Goal: Communication & Community: Connect with others

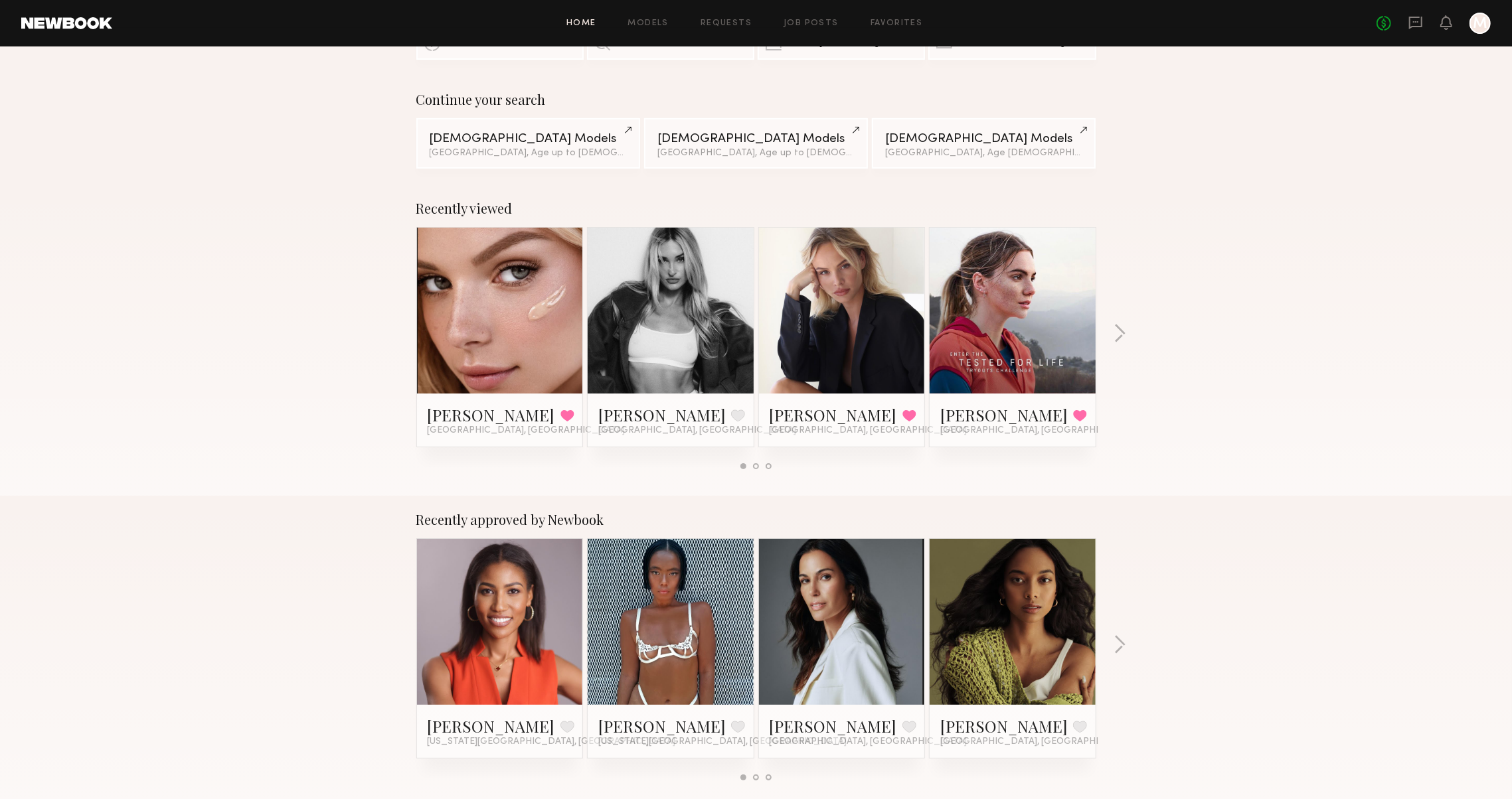
scroll to position [75, 0]
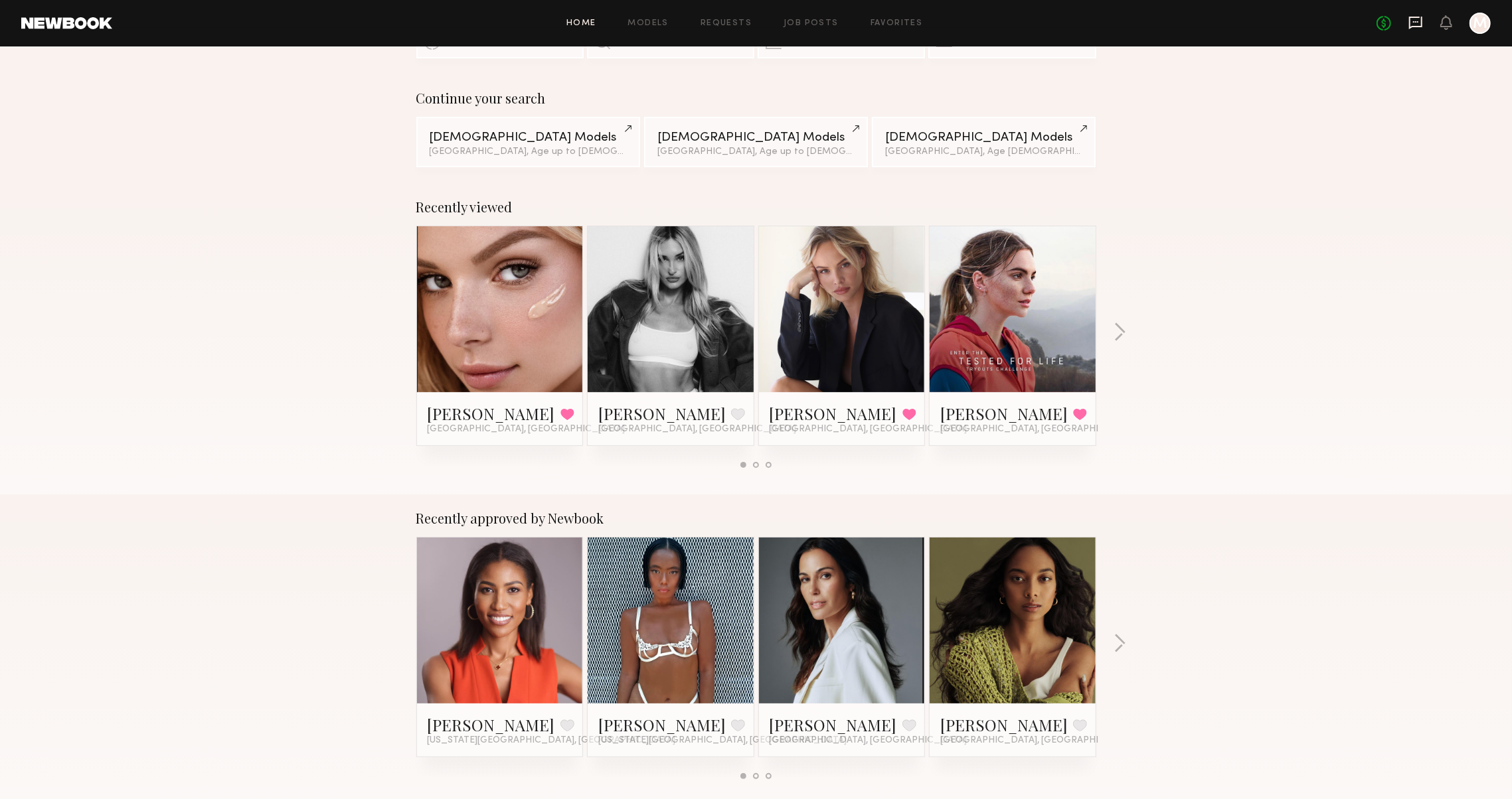
click at [1409, 17] on icon at bounding box center [1415, 23] width 13 height 13
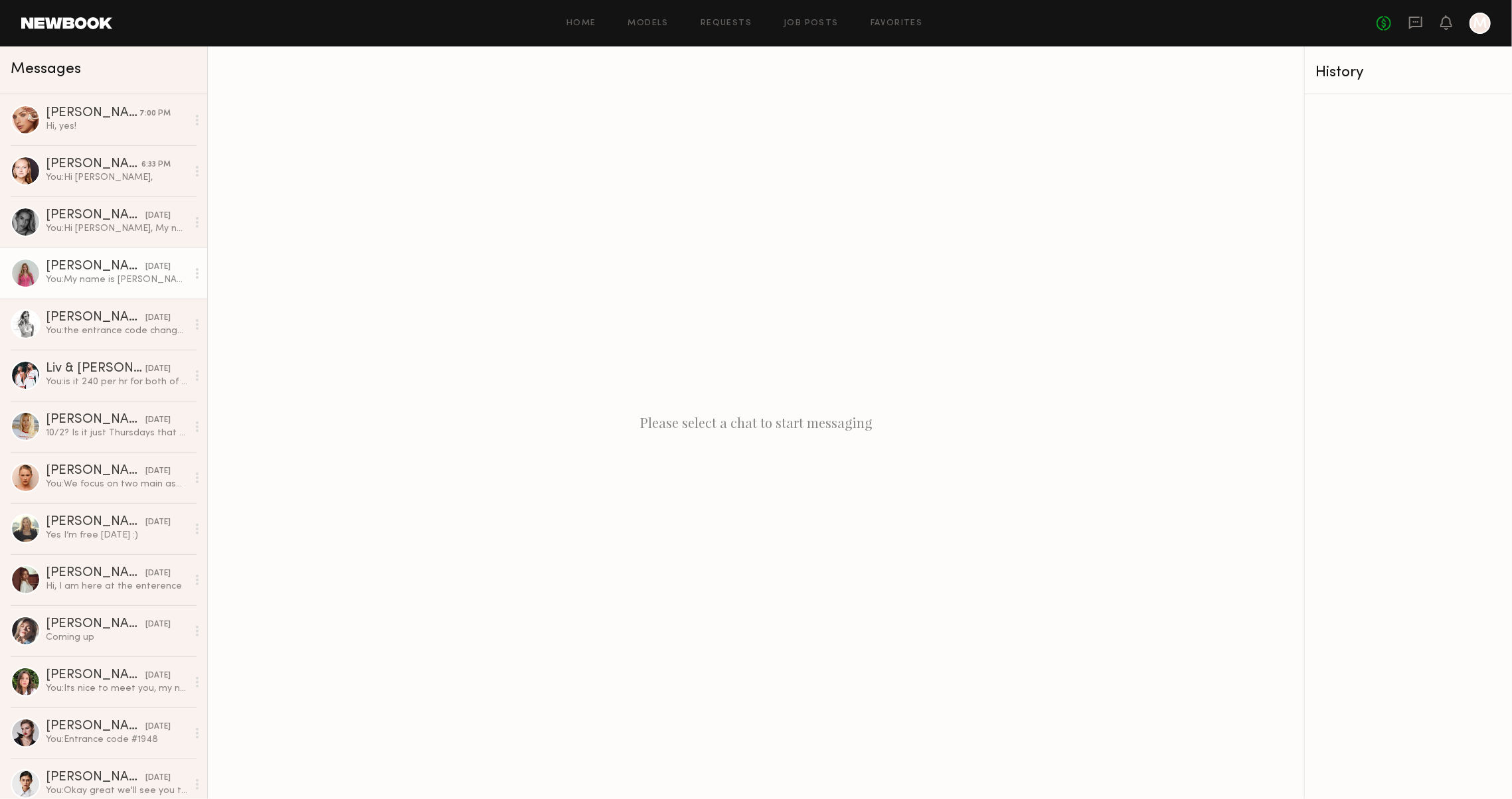
click at [62, 280] on div "You: My name is Meira and I am the head designer for Blue B Collection. We are …" at bounding box center [116, 280] width 141 height 13
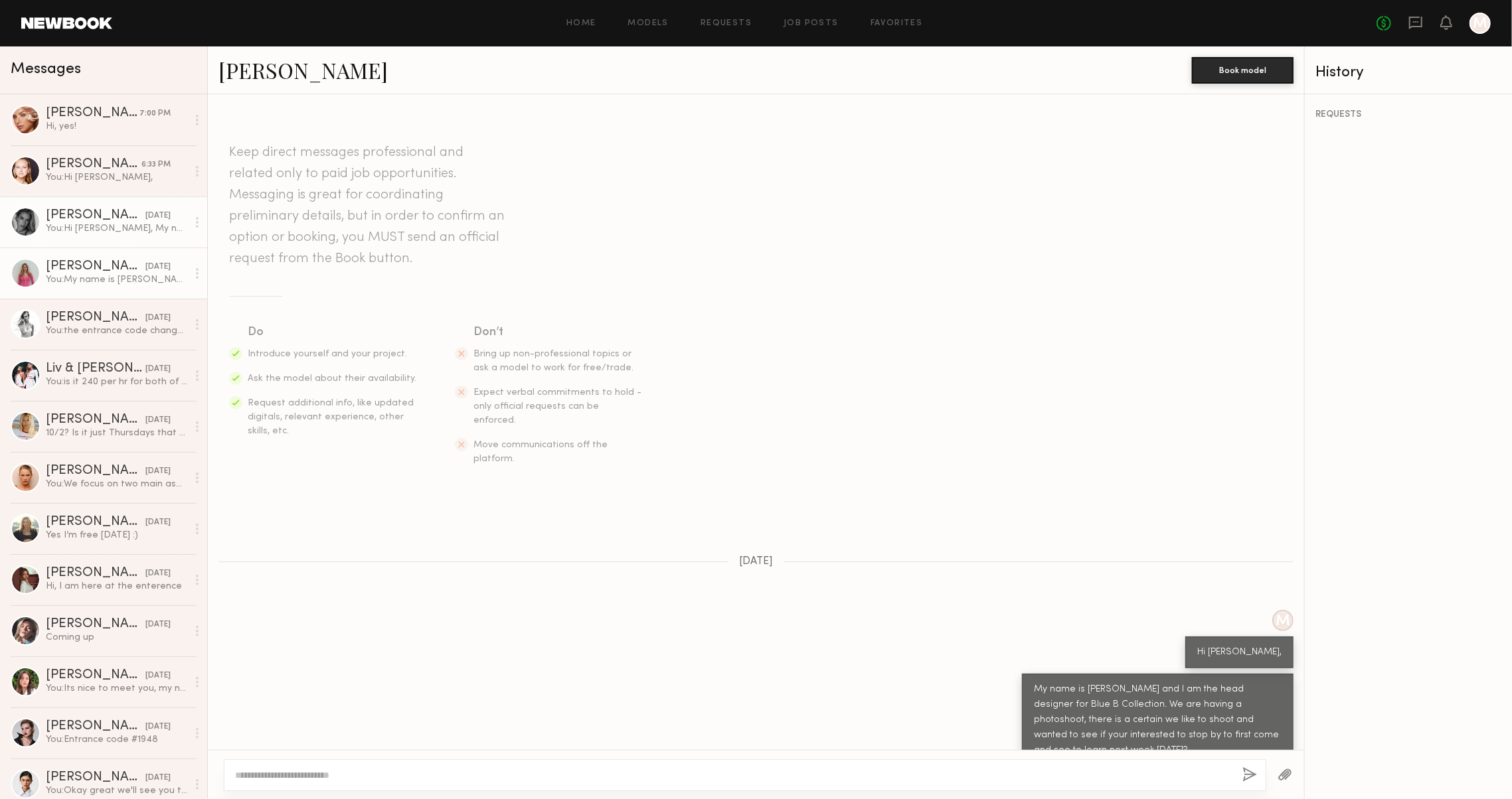
click at [70, 232] on div "You: Hi Kelton, My name is Meira and I am the head designer for Blue B Collecti…" at bounding box center [116, 228] width 141 height 13
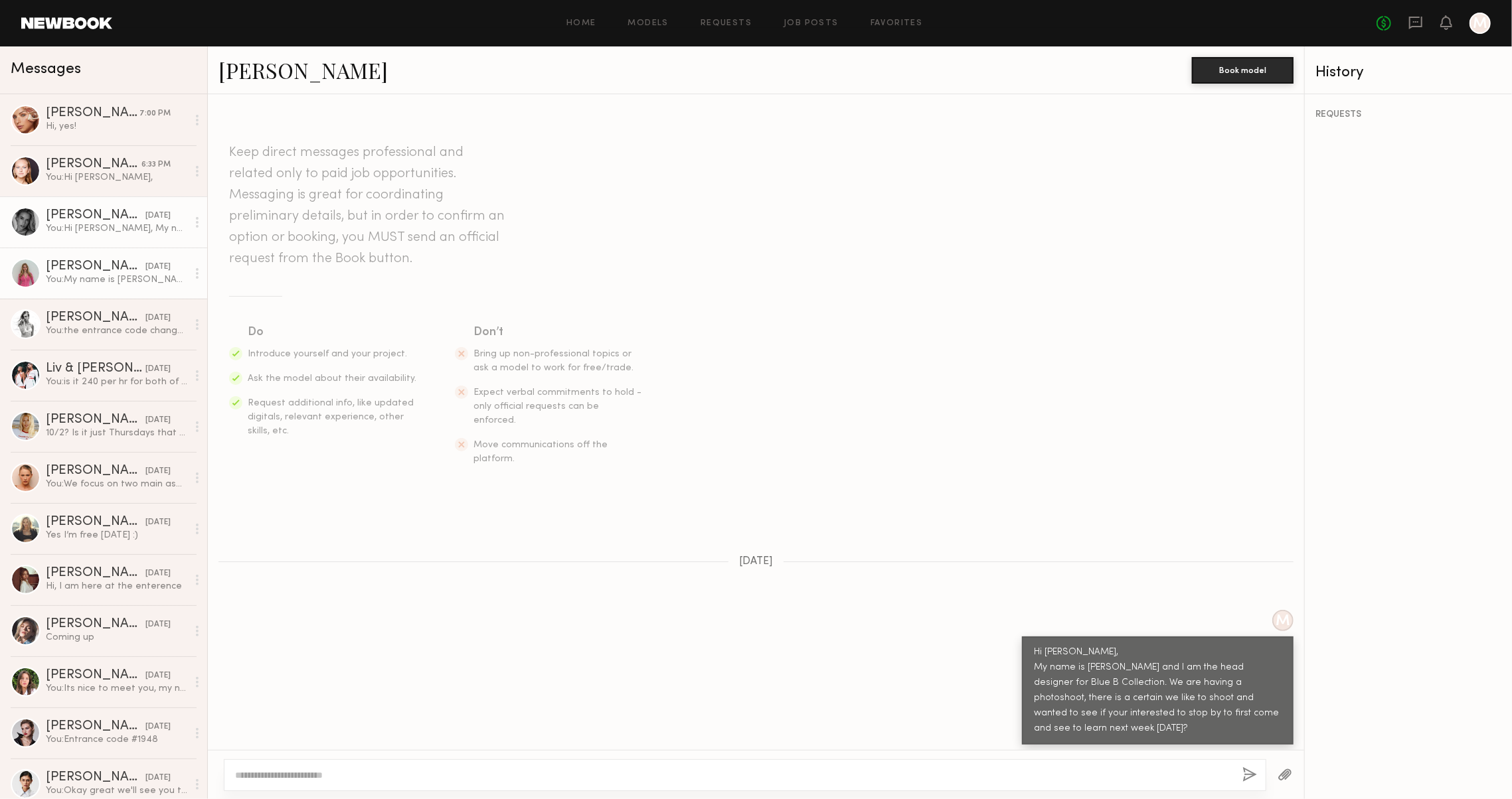
click at [67, 259] on link "Margaret F. 09/27/2025 You: My name is Meira and I am the head designer for Blu…" at bounding box center [104, 273] width 207 height 51
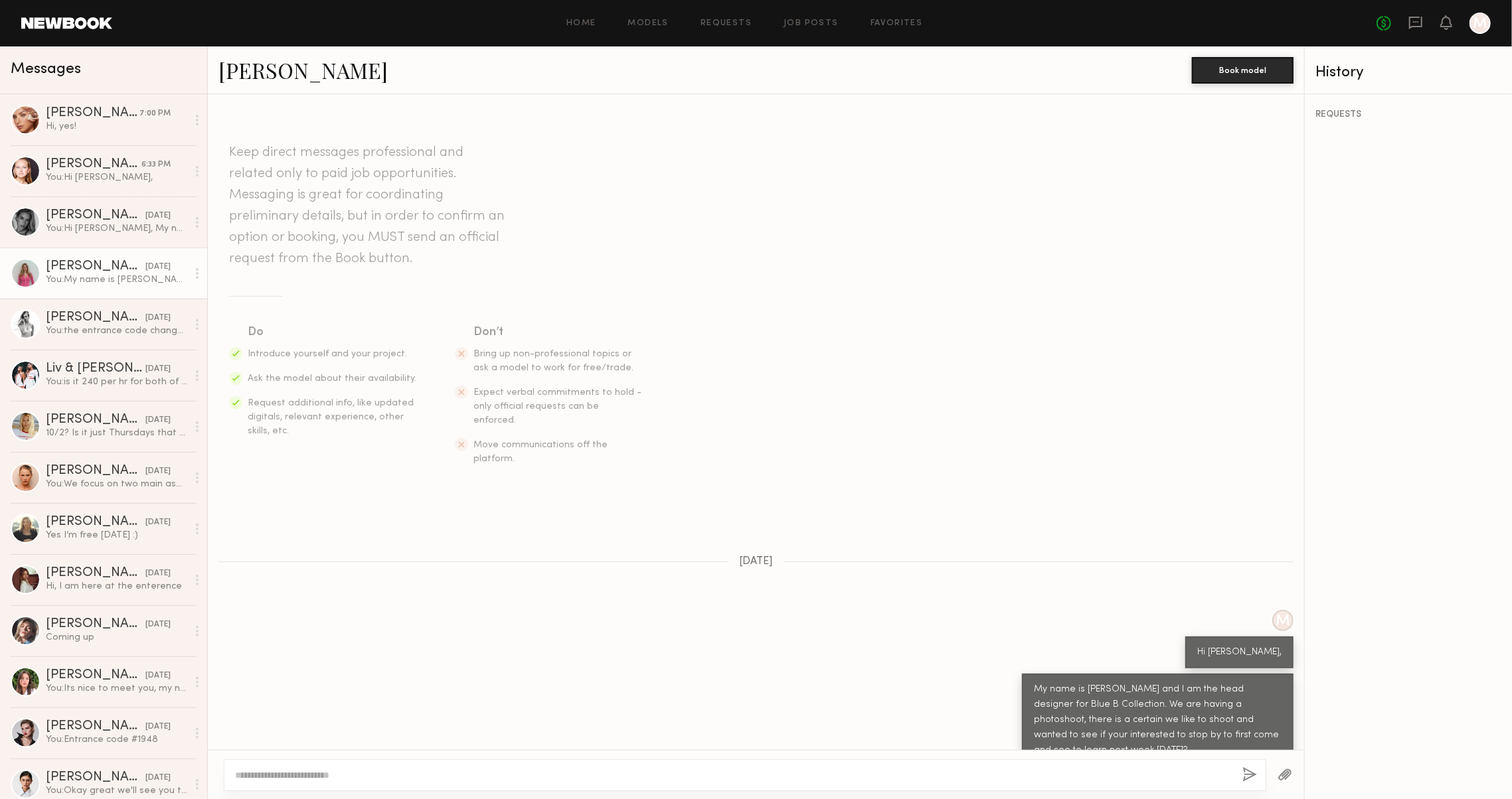
click at [277, 73] on link "Margaret F." at bounding box center [303, 70] width 169 height 29
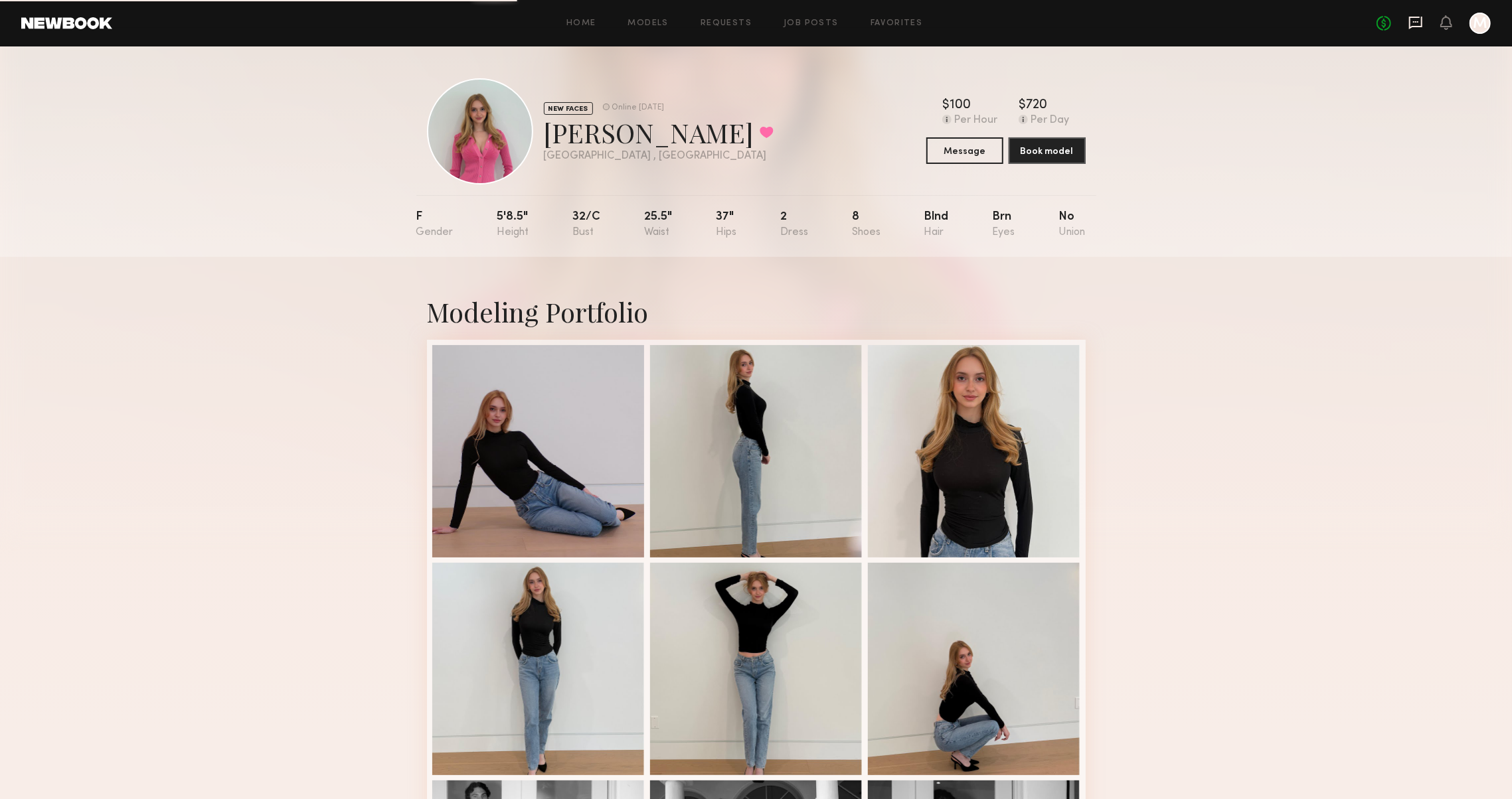
click at [1410, 27] on icon at bounding box center [1415, 22] width 15 height 15
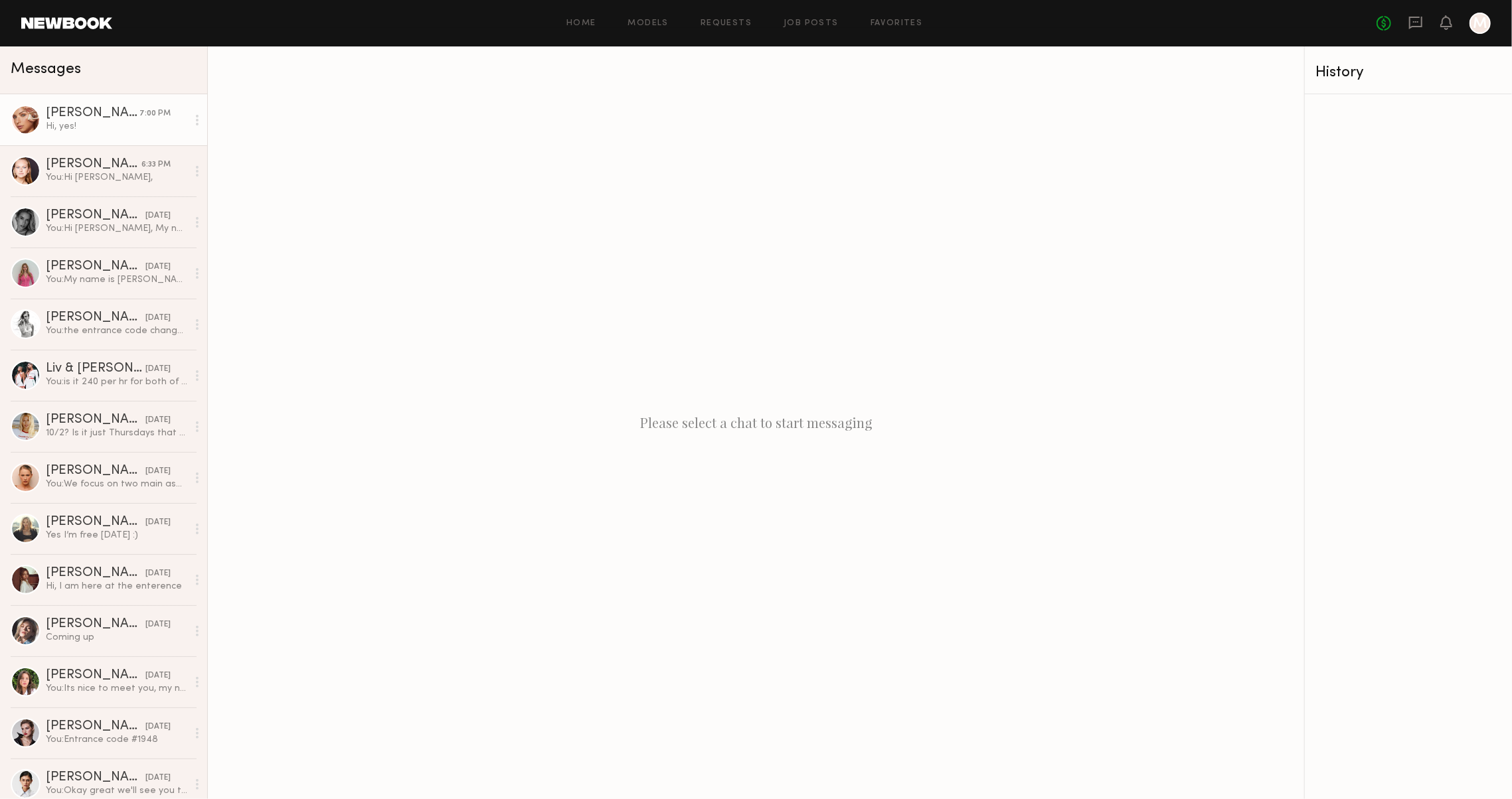
click at [81, 109] on div "[PERSON_NAME]" at bounding box center [93, 112] width 94 height 13
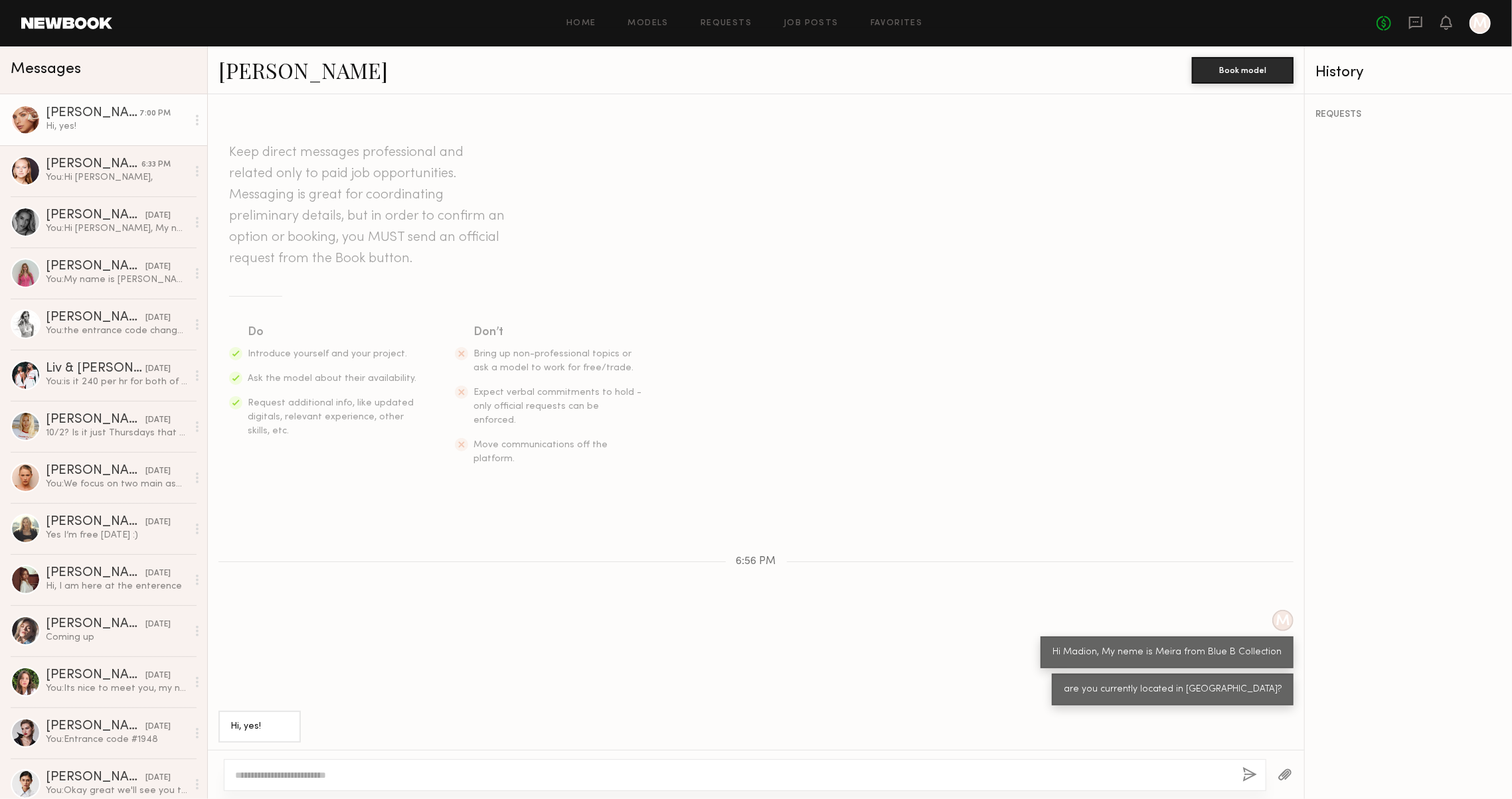
click at [274, 79] on link "[PERSON_NAME]" at bounding box center [303, 70] width 169 height 29
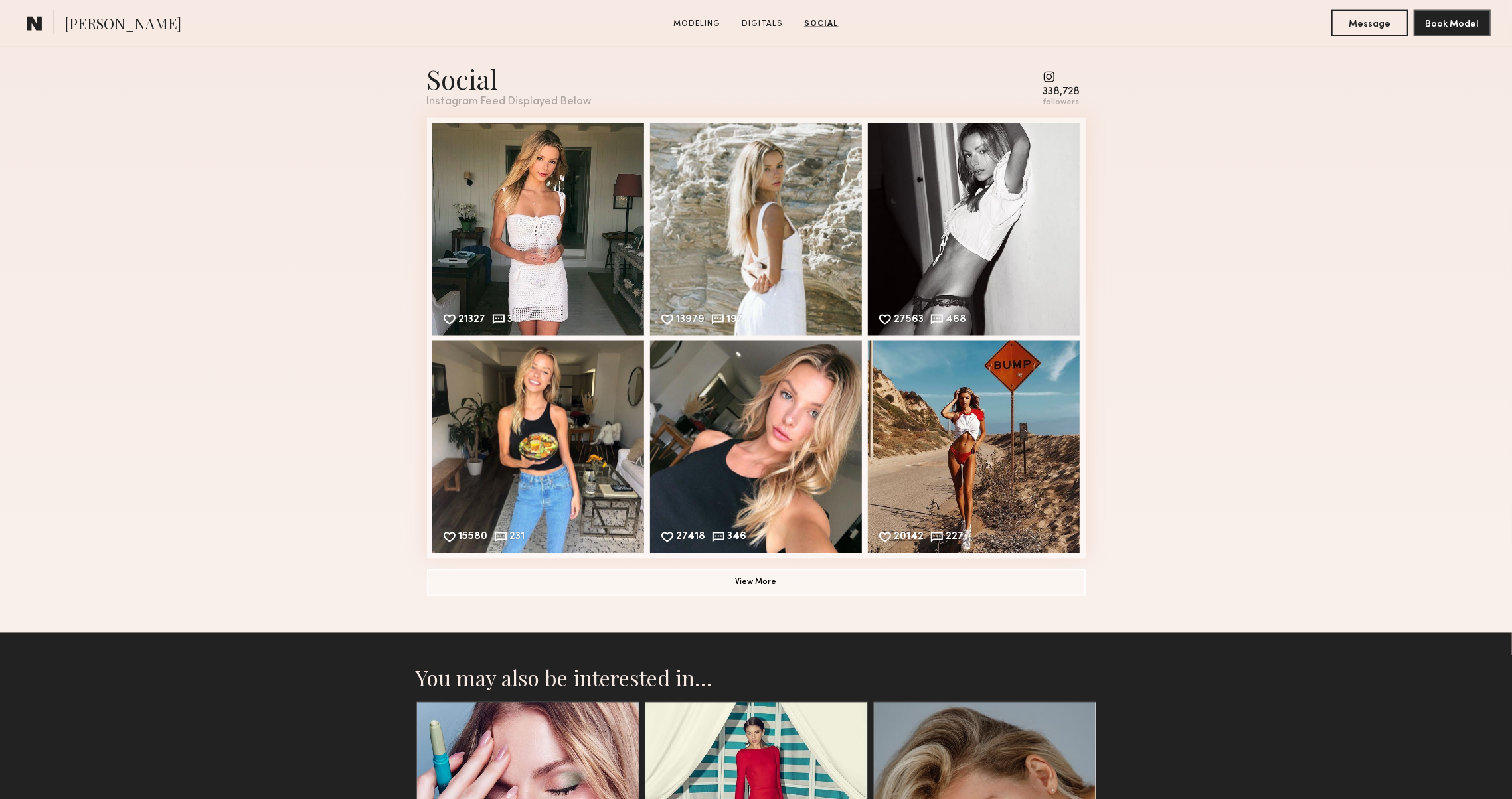
scroll to position [1884, 0]
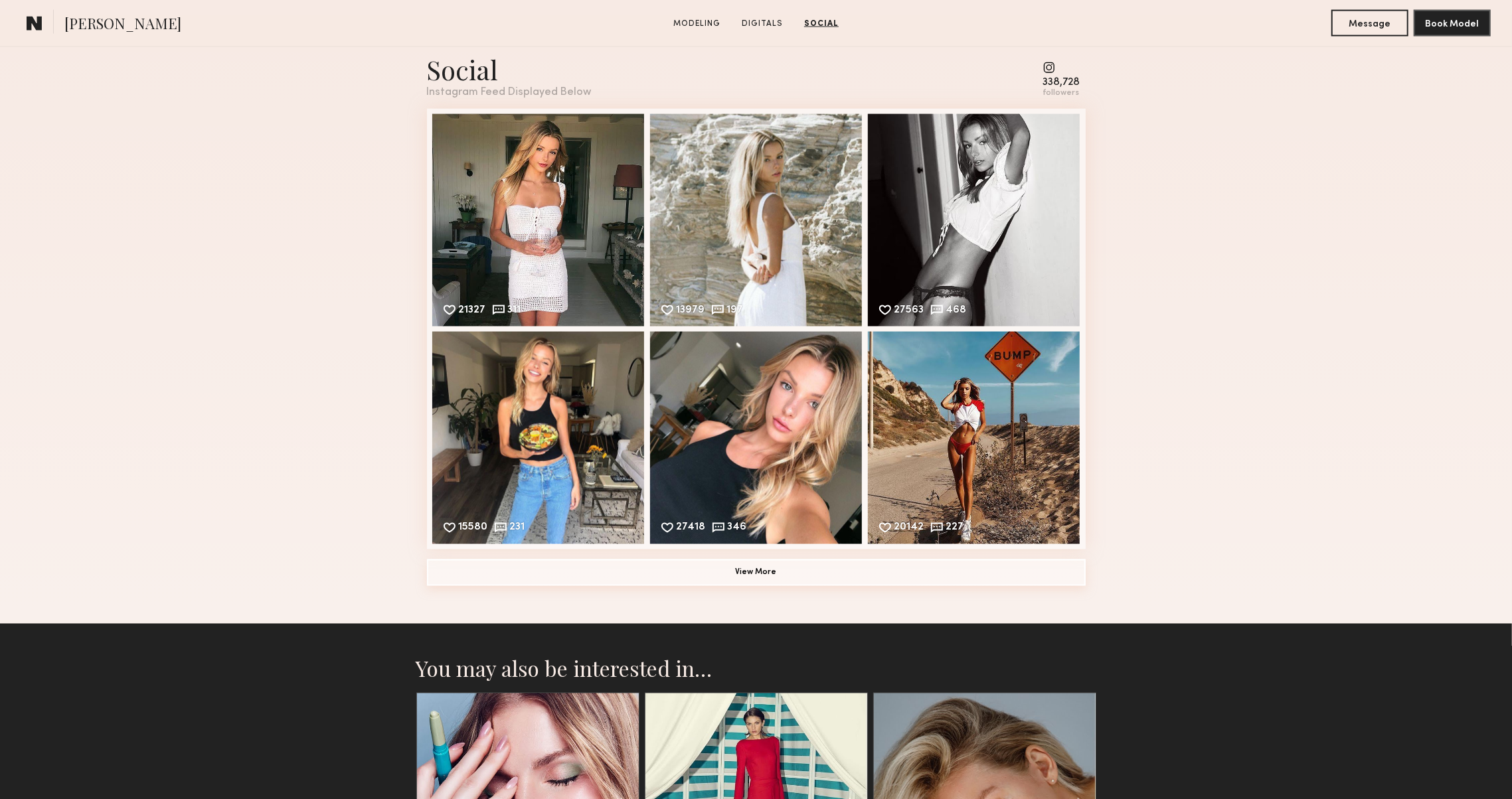
click at [436, 567] on button "View More" at bounding box center [756, 572] width 659 height 27
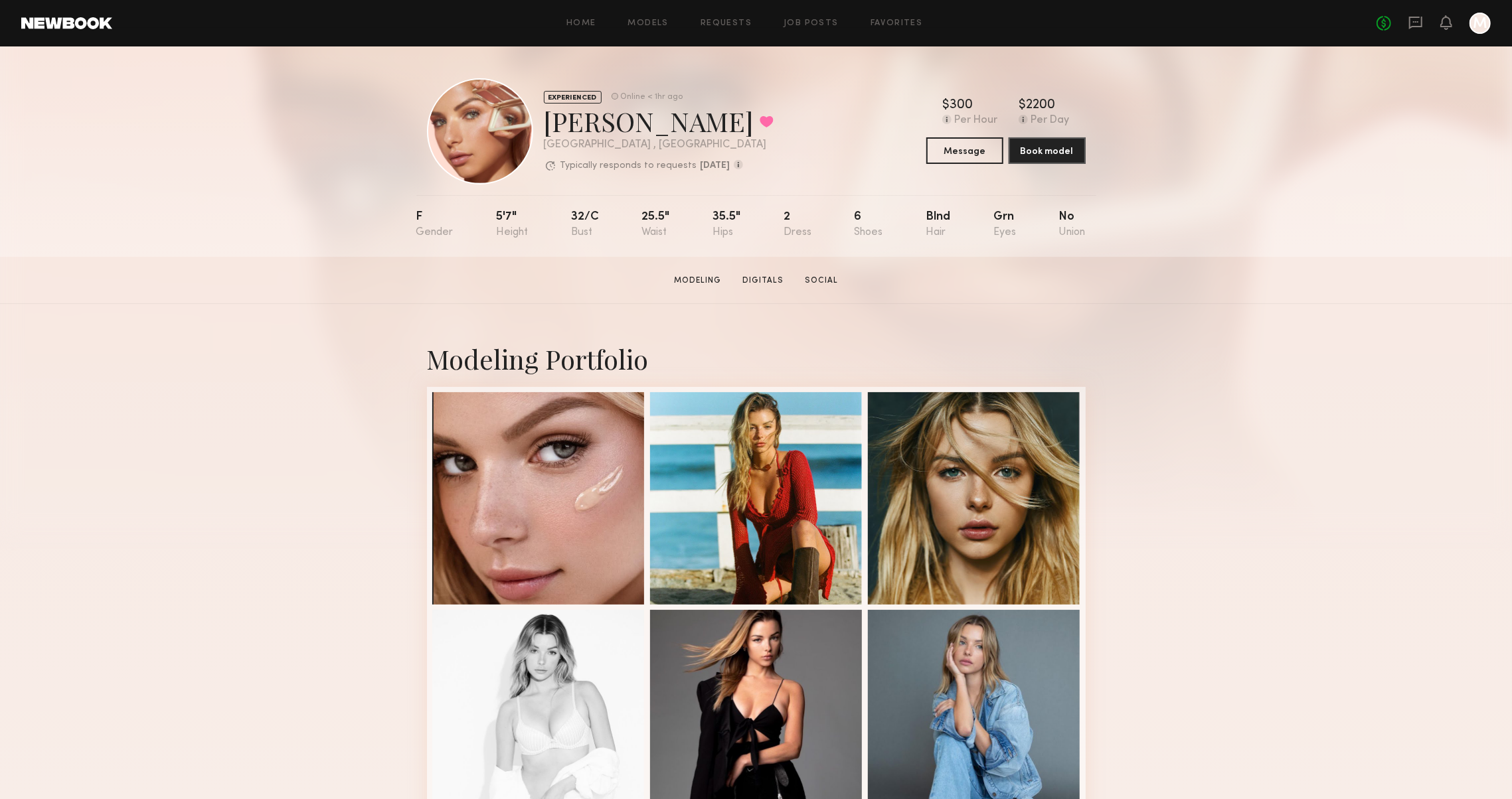
scroll to position [0, 0]
click at [1408, 19] on icon at bounding box center [1415, 22] width 15 height 15
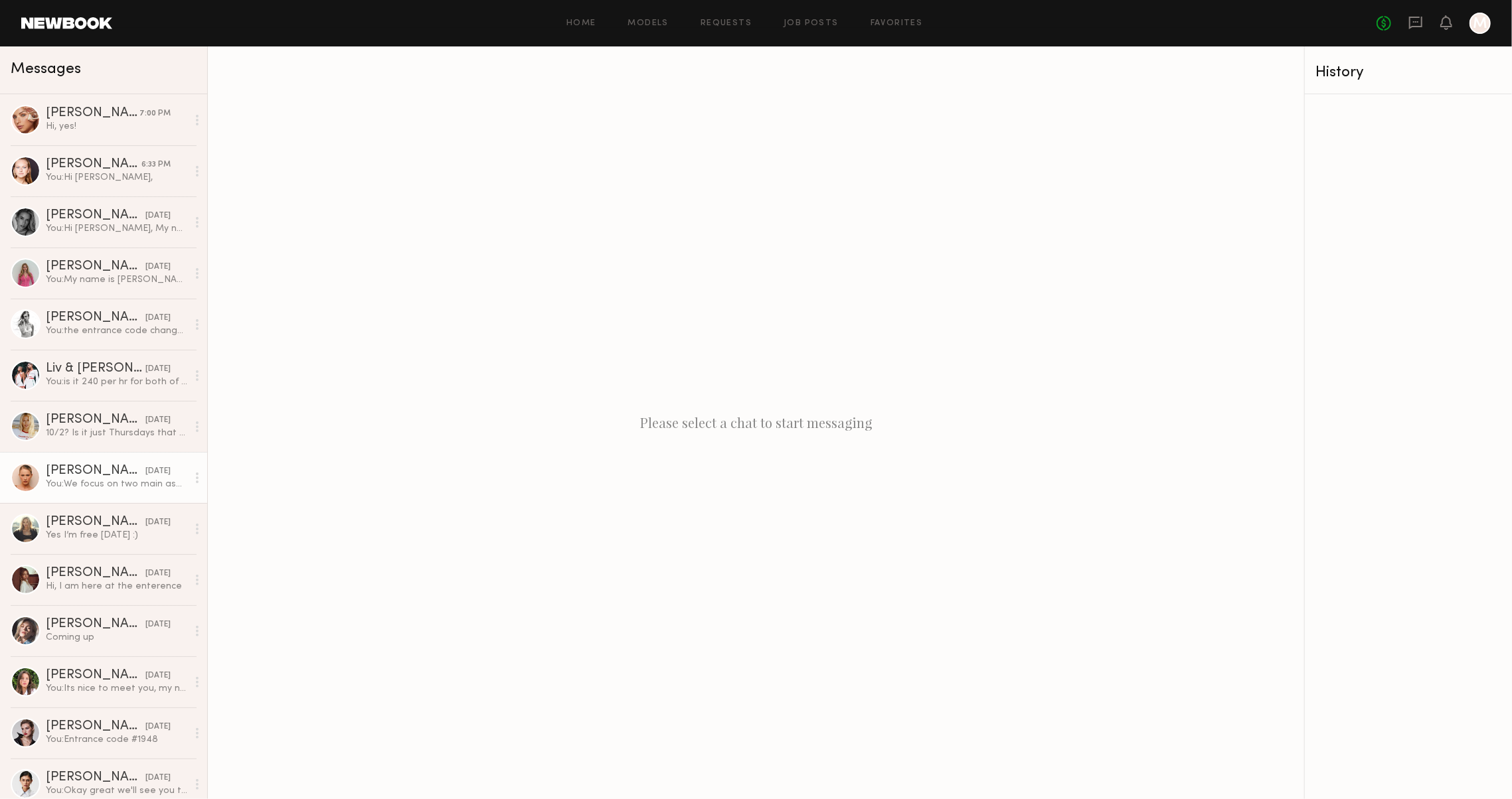
click at [76, 471] on div "Skye S." at bounding box center [96, 471] width 100 height 13
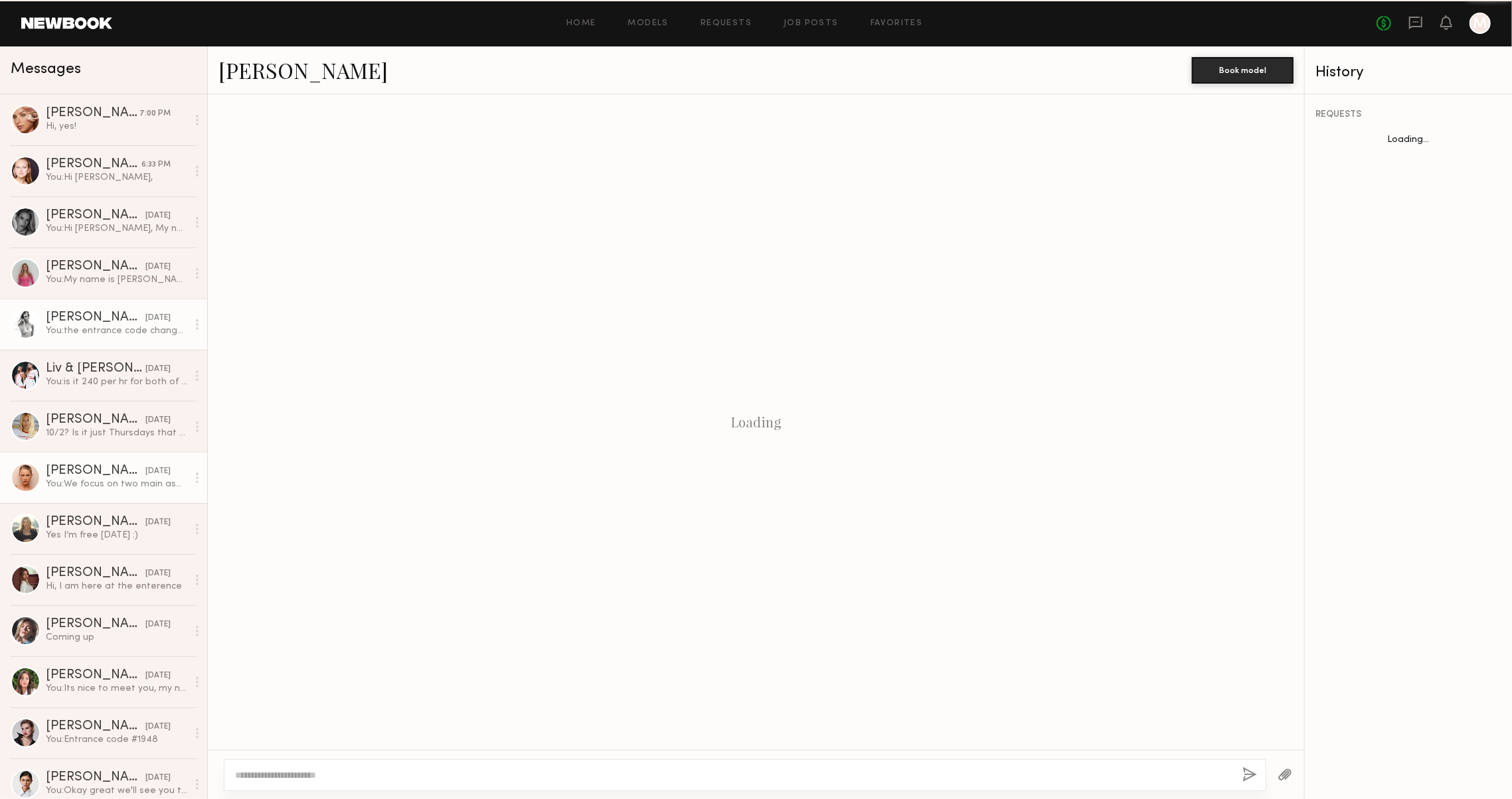
scroll to position [115, 0]
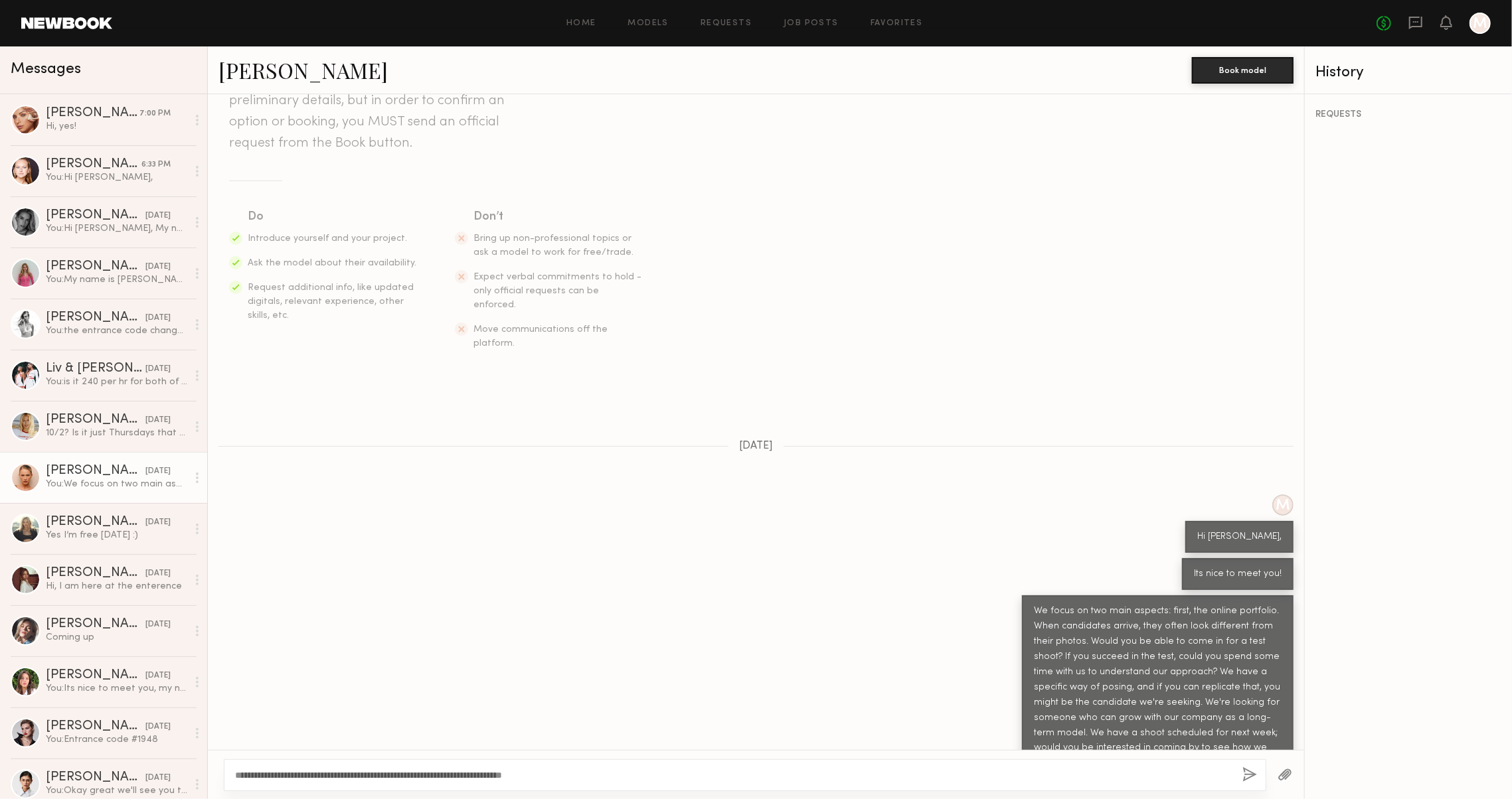
type textarea "**********"
click at [1243, 767] on button "button" at bounding box center [1249, 775] width 15 height 17
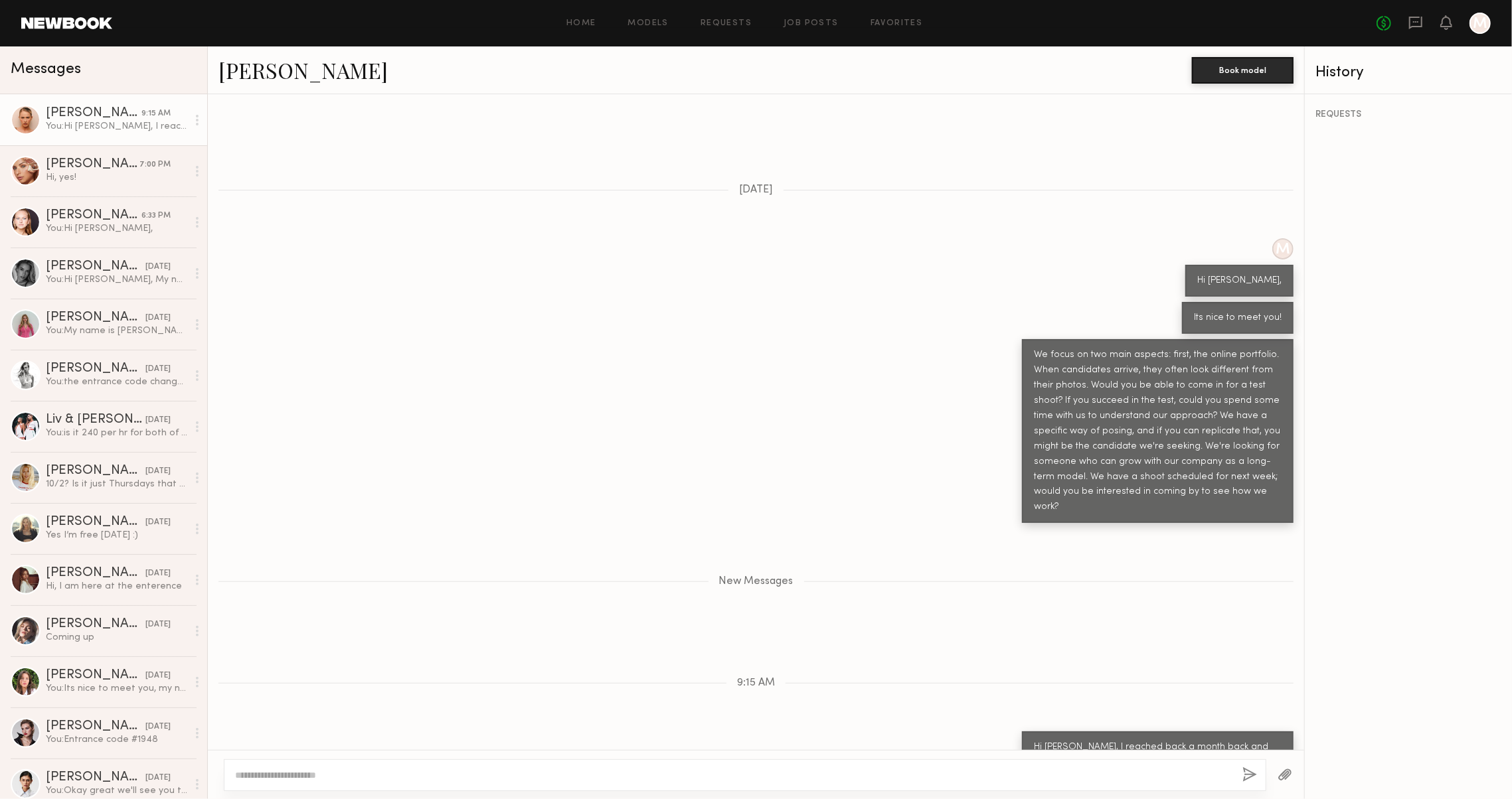
click at [266, 72] on link "[PERSON_NAME]" at bounding box center [303, 70] width 169 height 29
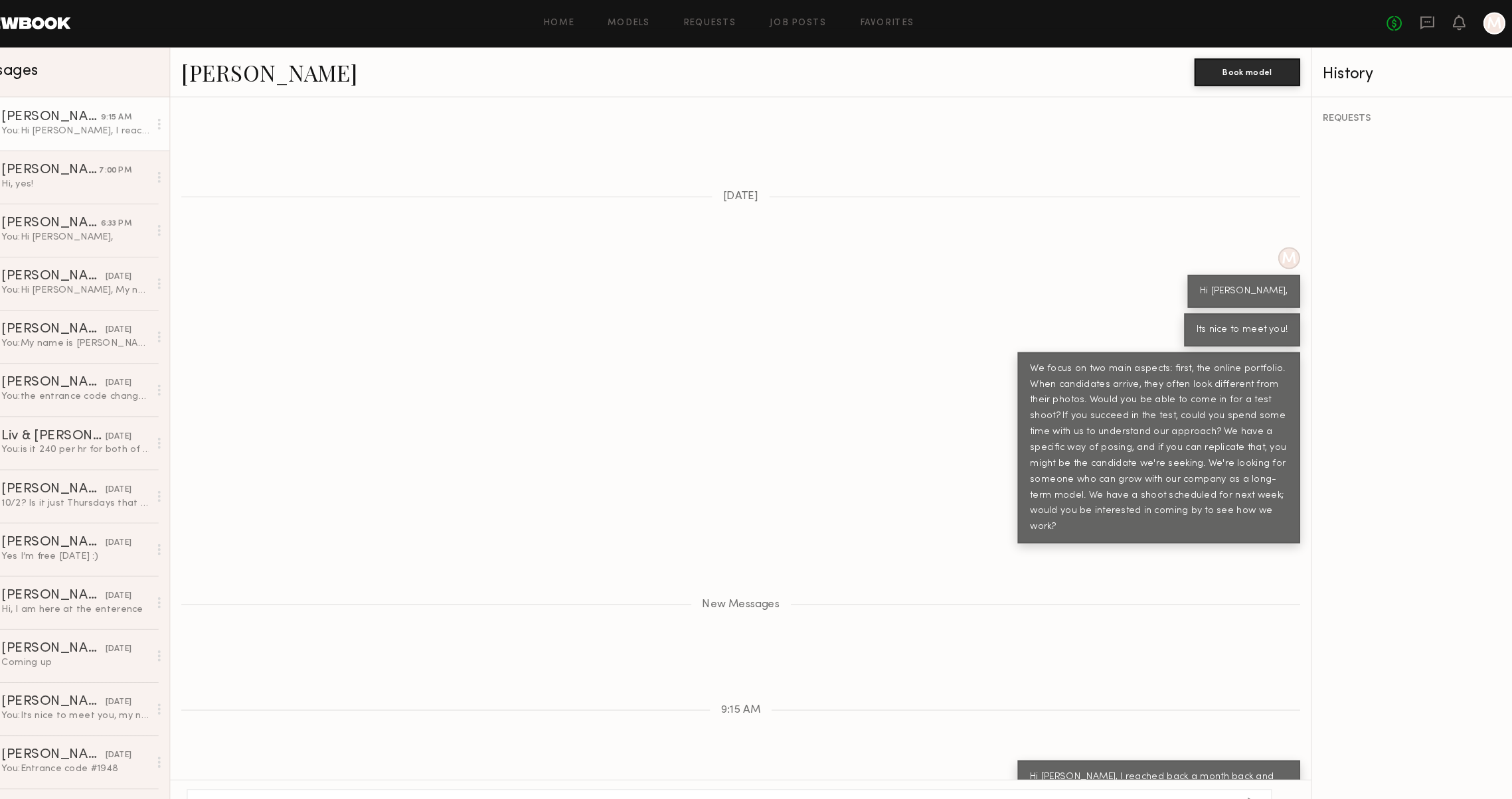
click at [1030, 29] on div "Home Models Requests Job Posts Favorites Sign Out No fees up to $5,000 M" at bounding box center [801, 23] width 1379 height 21
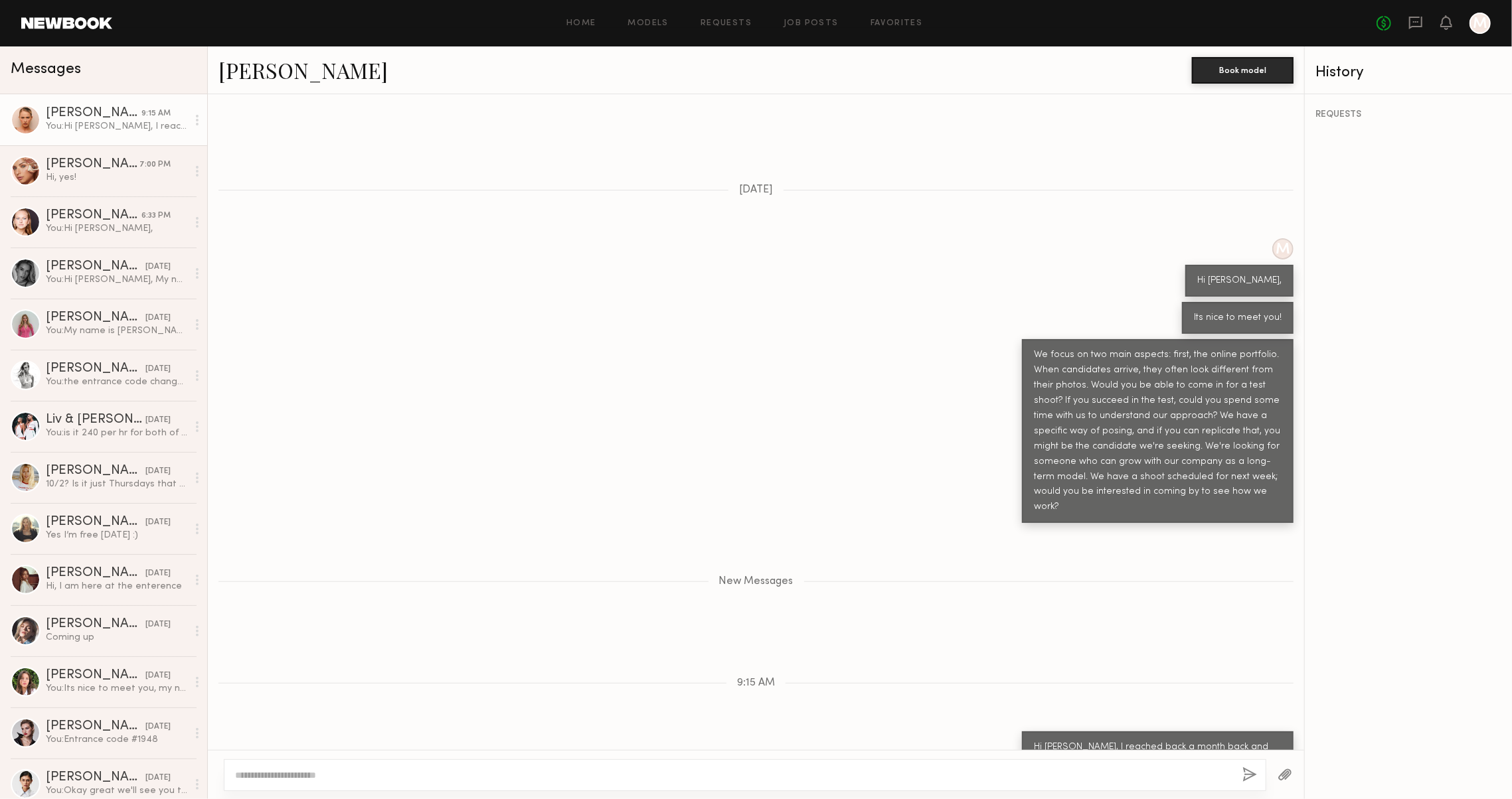
click at [1096, 181] on div "Keep direct messages professional and related only to paid job opportunities. M…" at bounding box center [756, 422] width 1096 height 656
click at [88, 184] on link "Madison T. 7:00 PM Hi, yes!" at bounding box center [104, 170] width 207 height 51
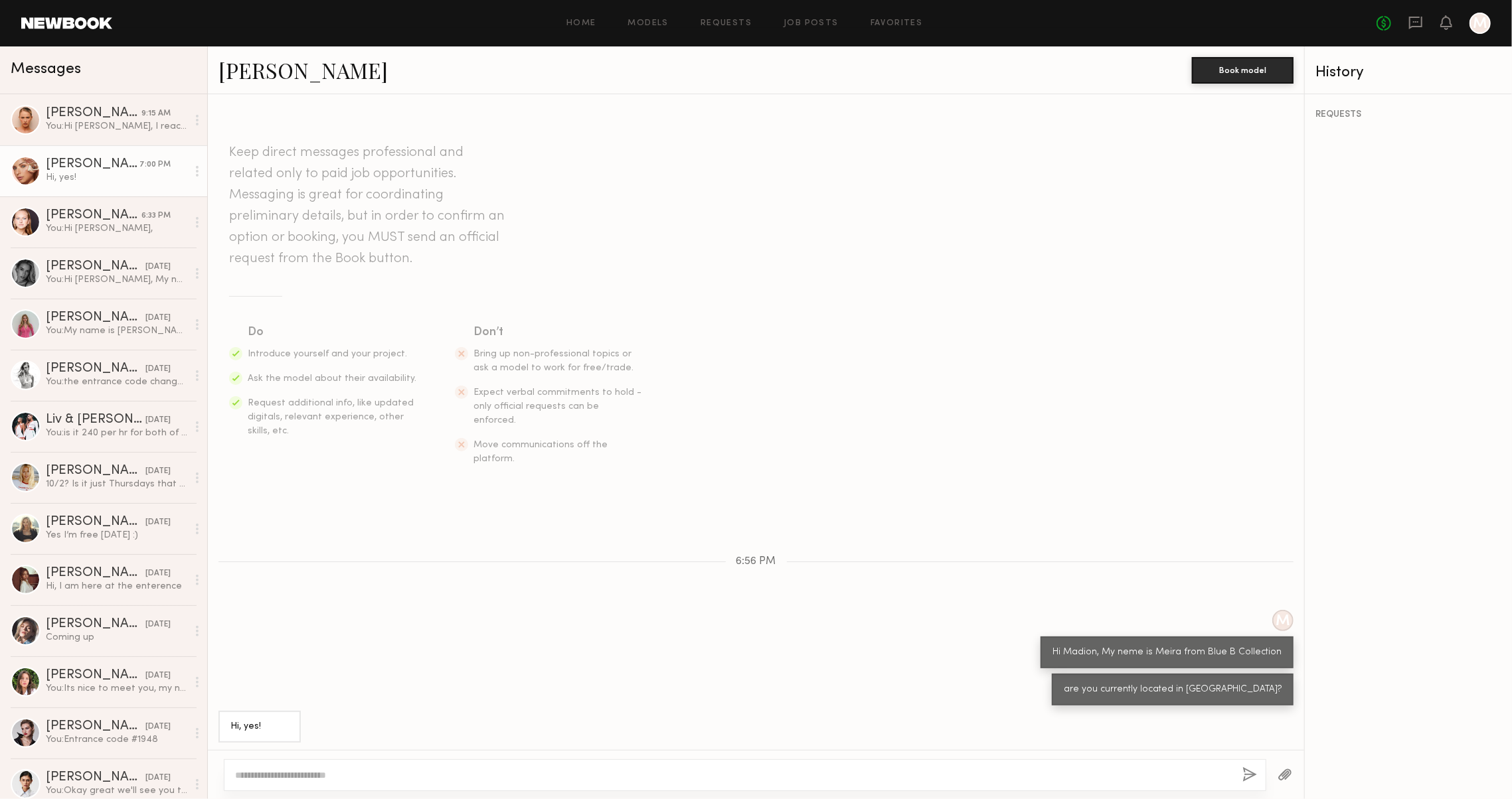
click at [253, 65] on link "Madison T." at bounding box center [303, 70] width 169 height 29
click at [1229, 232] on section "Keep direct messages professional and related only to paid job opportunities. M…" at bounding box center [756, 304] width 1054 height 324
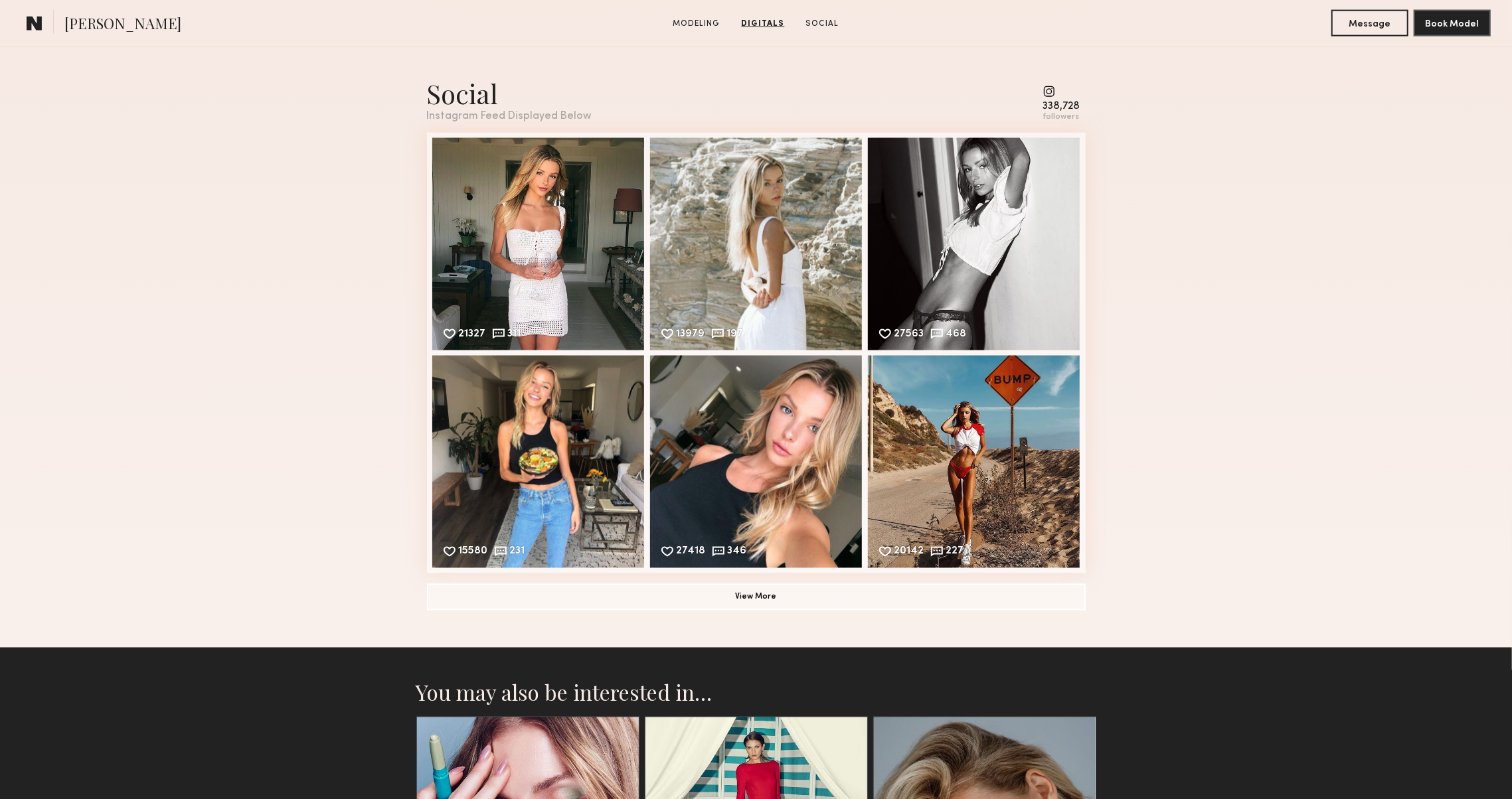
scroll to position [1924, 0]
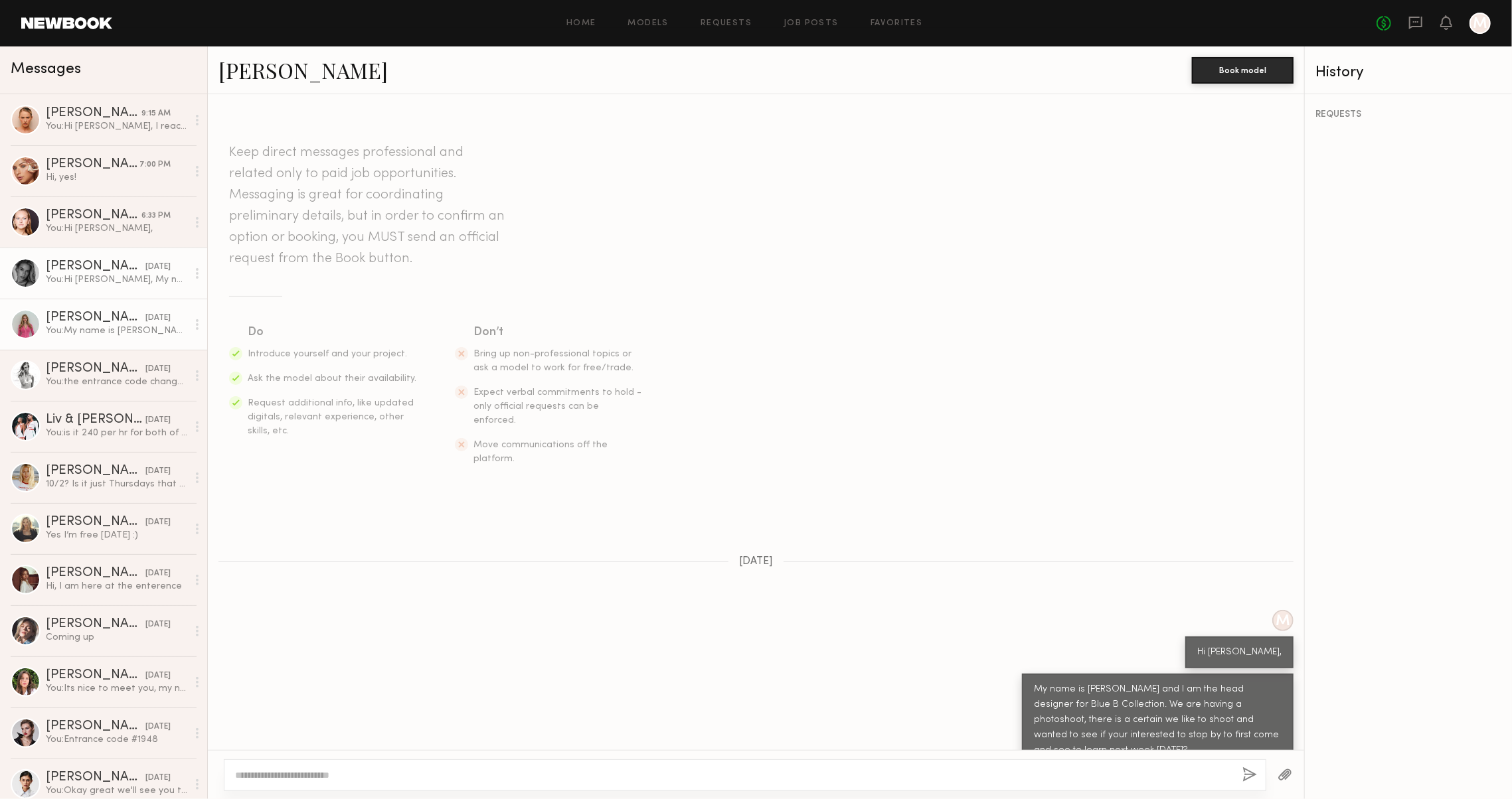
click at [87, 288] on link "[PERSON_NAME] [DATE] You: Hi [PERSON_NAME], My name is [PERSON_NAME] and I am t…" at bounding box center [104, 273] width 207 height 51
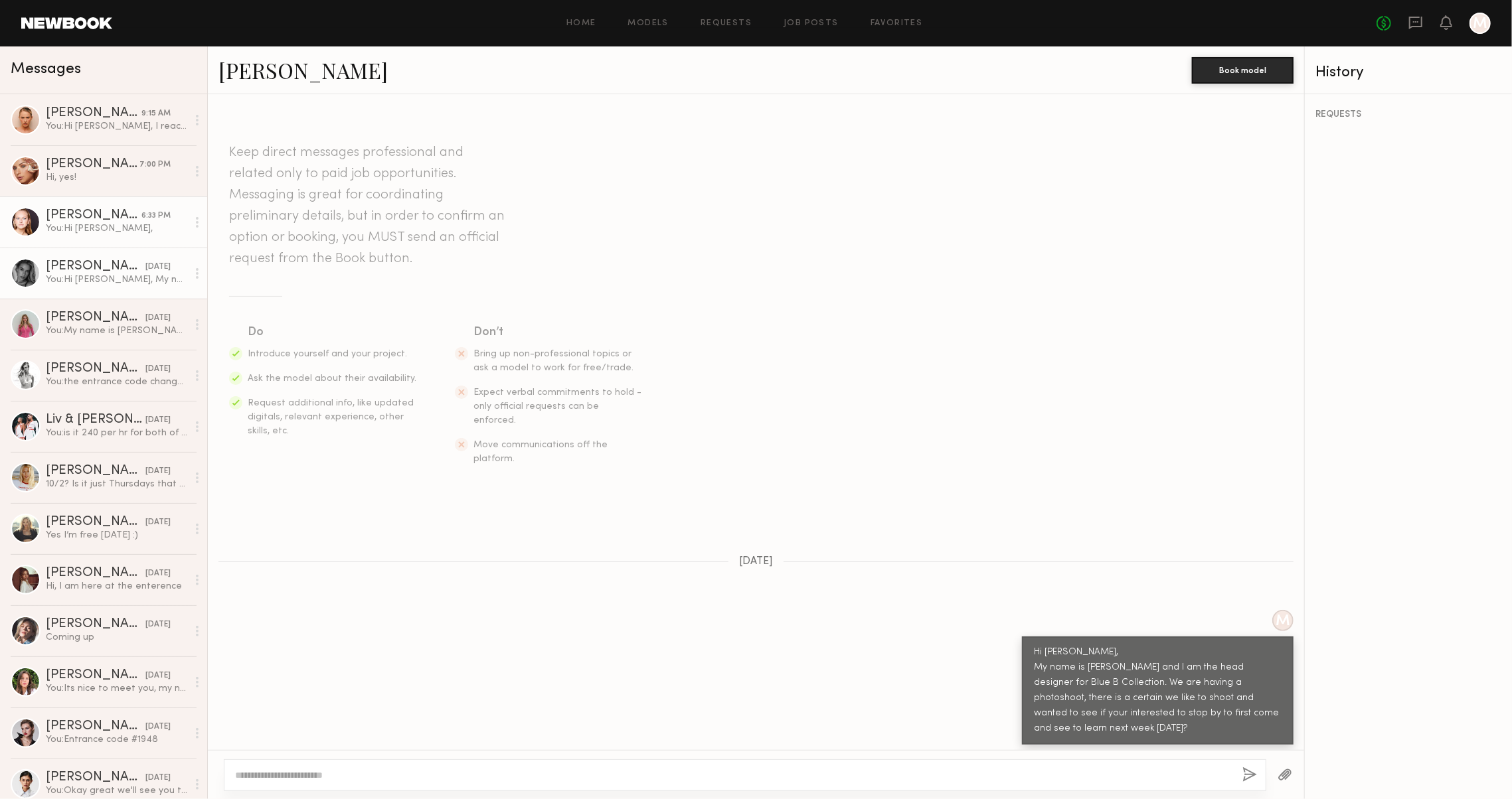
click at [93, 222] on div "You: Hi [PERSON_NAME]," at bounding box center [116, 228] width 141 height 13
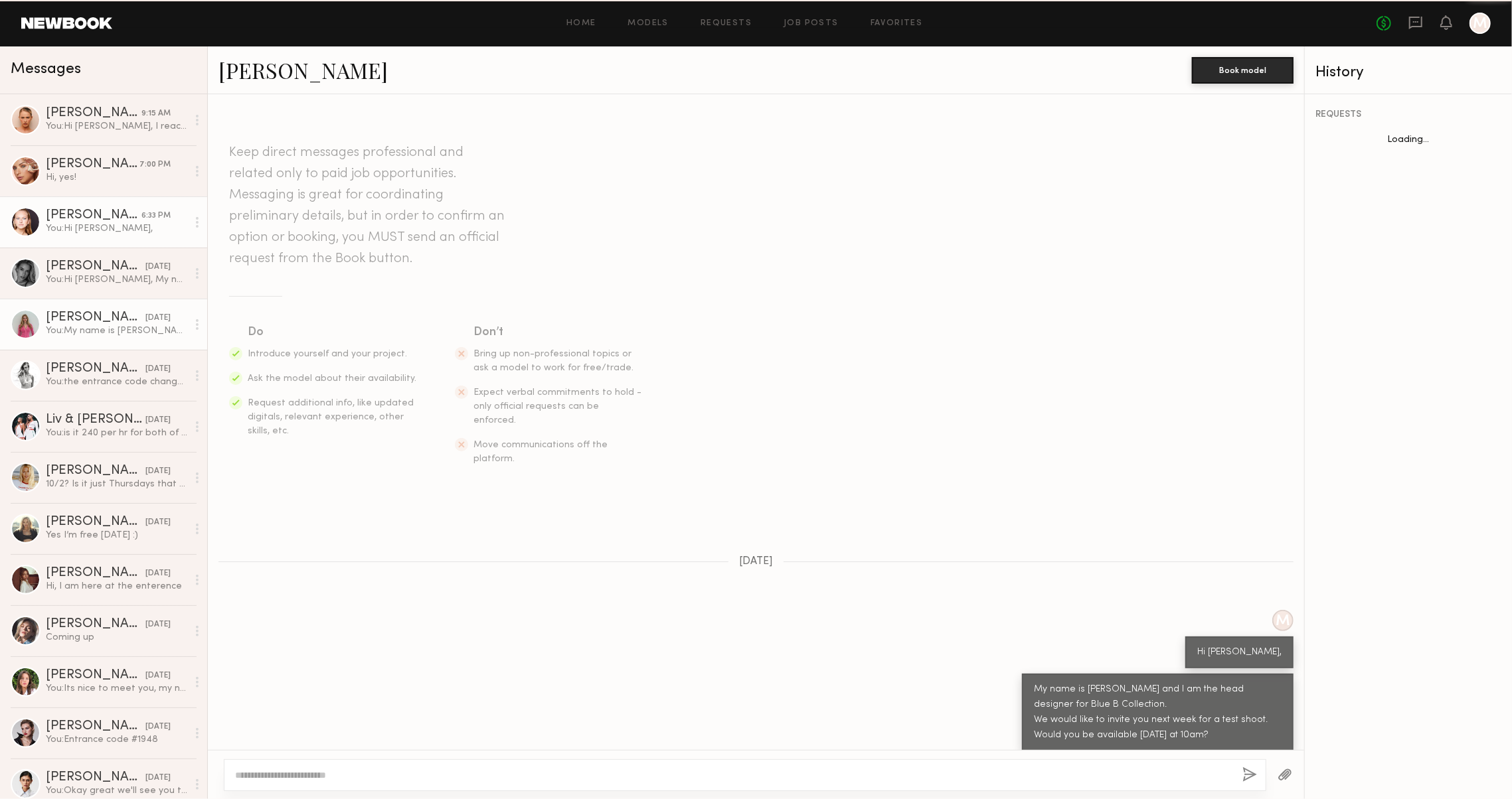
scroll to position [524, 0]
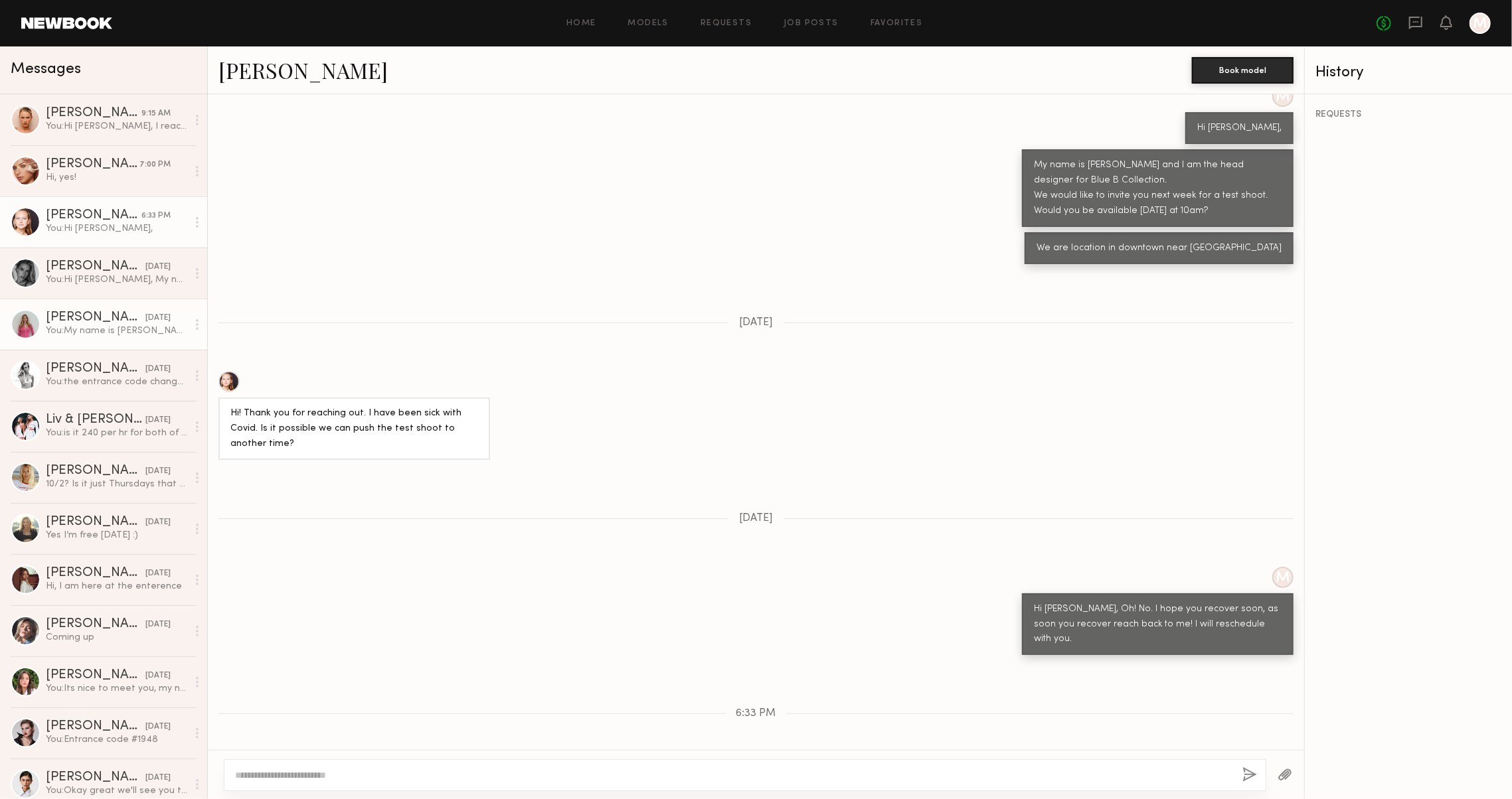
click at [73, 311] on div "[PERSON_NAME]" at bounding box center [96, 317] width 100 height 13
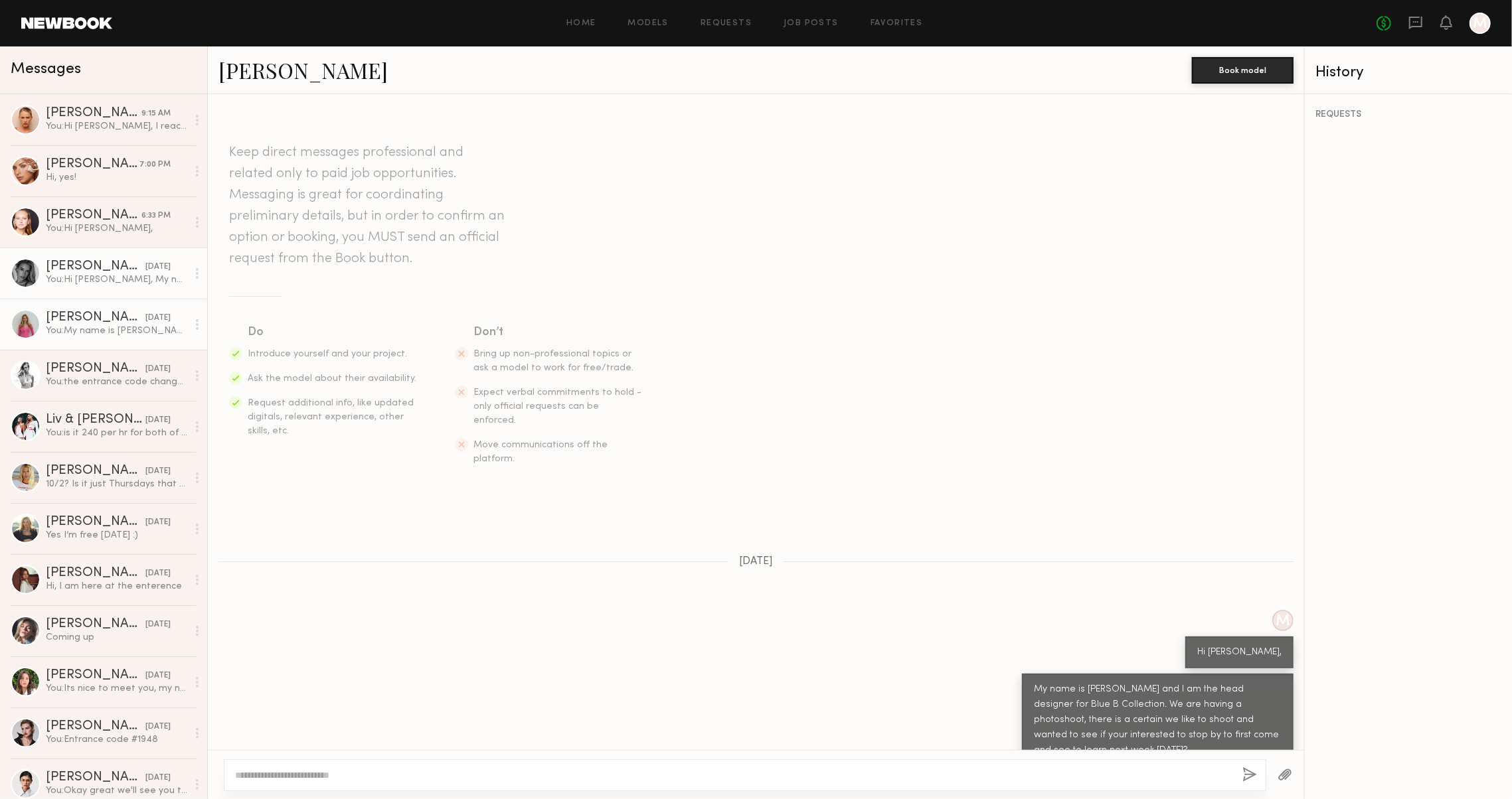
click at [59, 255] on link "Kelton G. 09/27/2025 You: Hi Kelton, My name is Meira and I am the head designe…" at bounding box center [104, 273] width 207 height 51
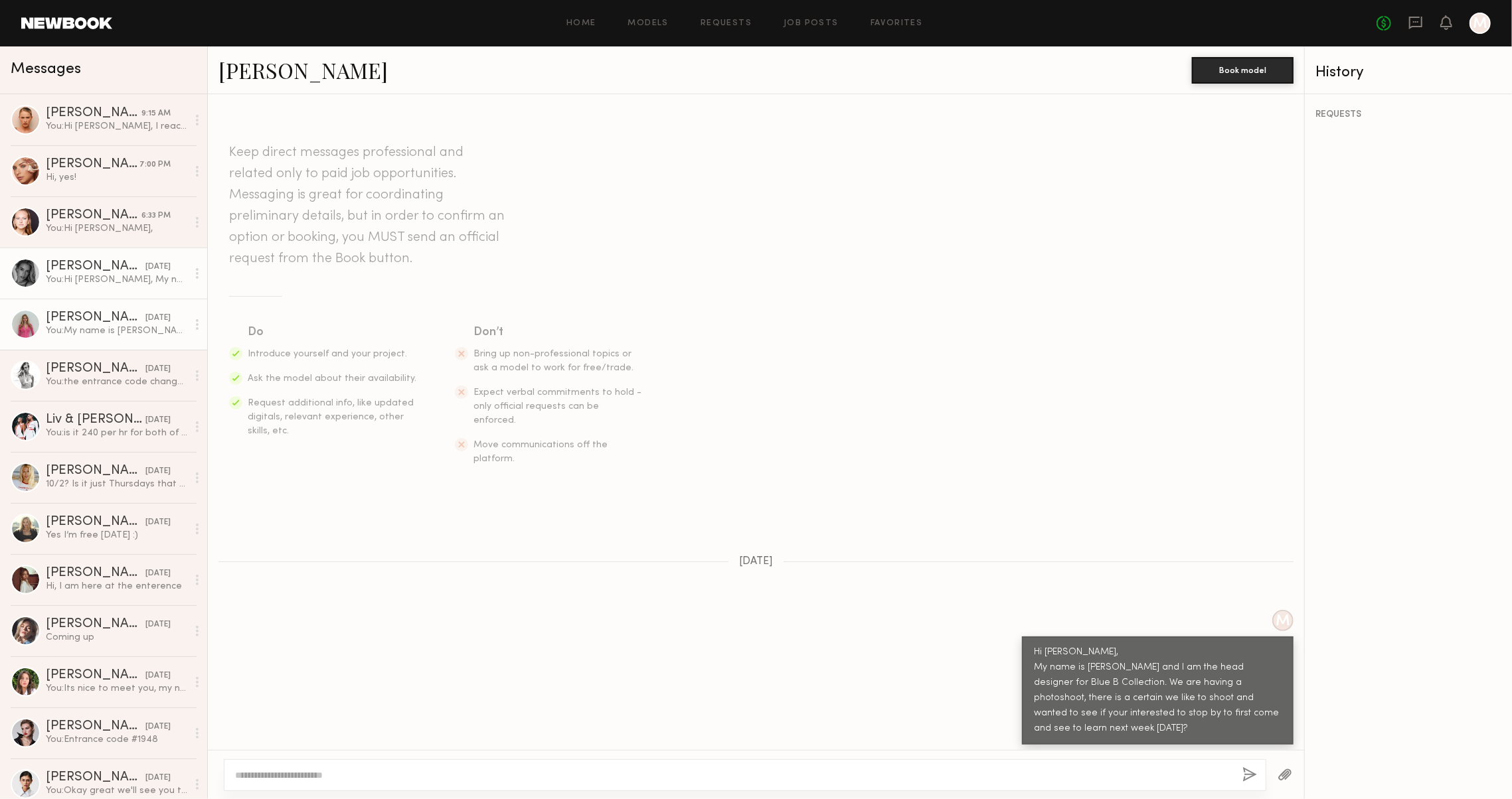
click at [71, 328] on div "You: My name is Meira and I am the head designer for Blue B Collection. We are …" at bounding box center [116, 330] width 141 height 13
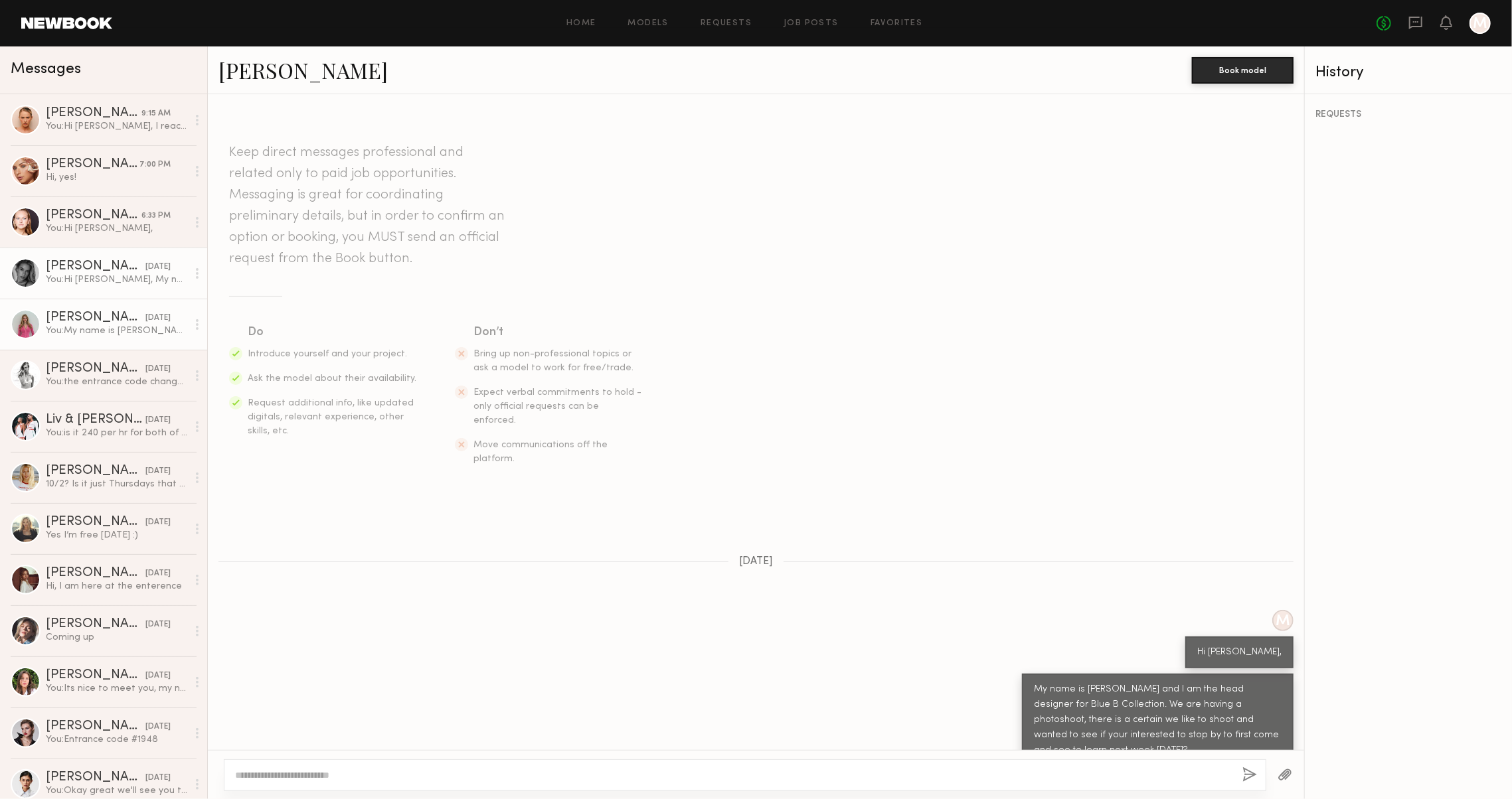
click at [73, 264] on div "Kelton G." at bounding box center [96, 266] width 100 height 13
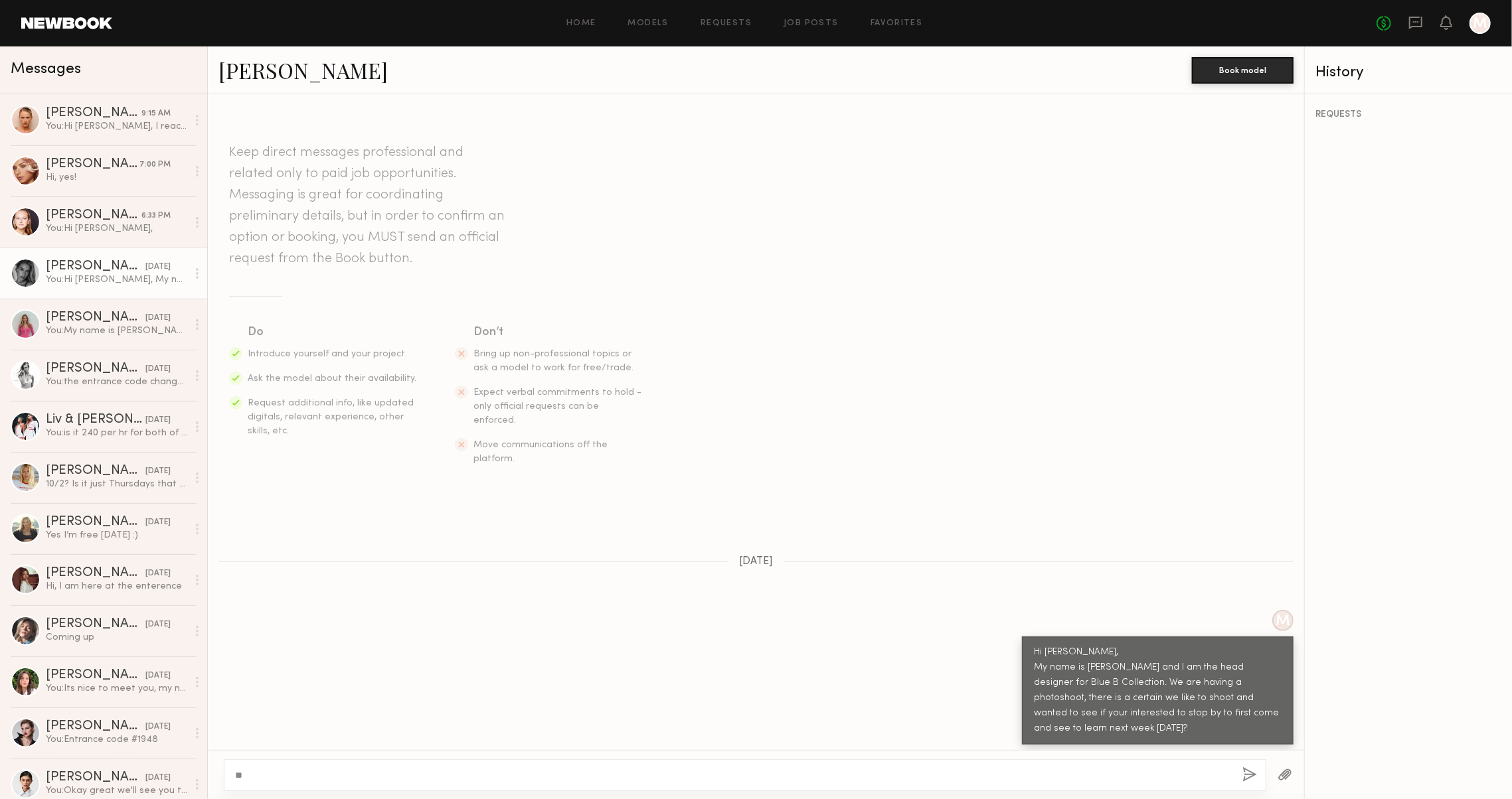
type textarea "*"
type textarea "**********"
click at [1242, 767] on button "button" at bounding box center [1249, 775] width 15 height 17
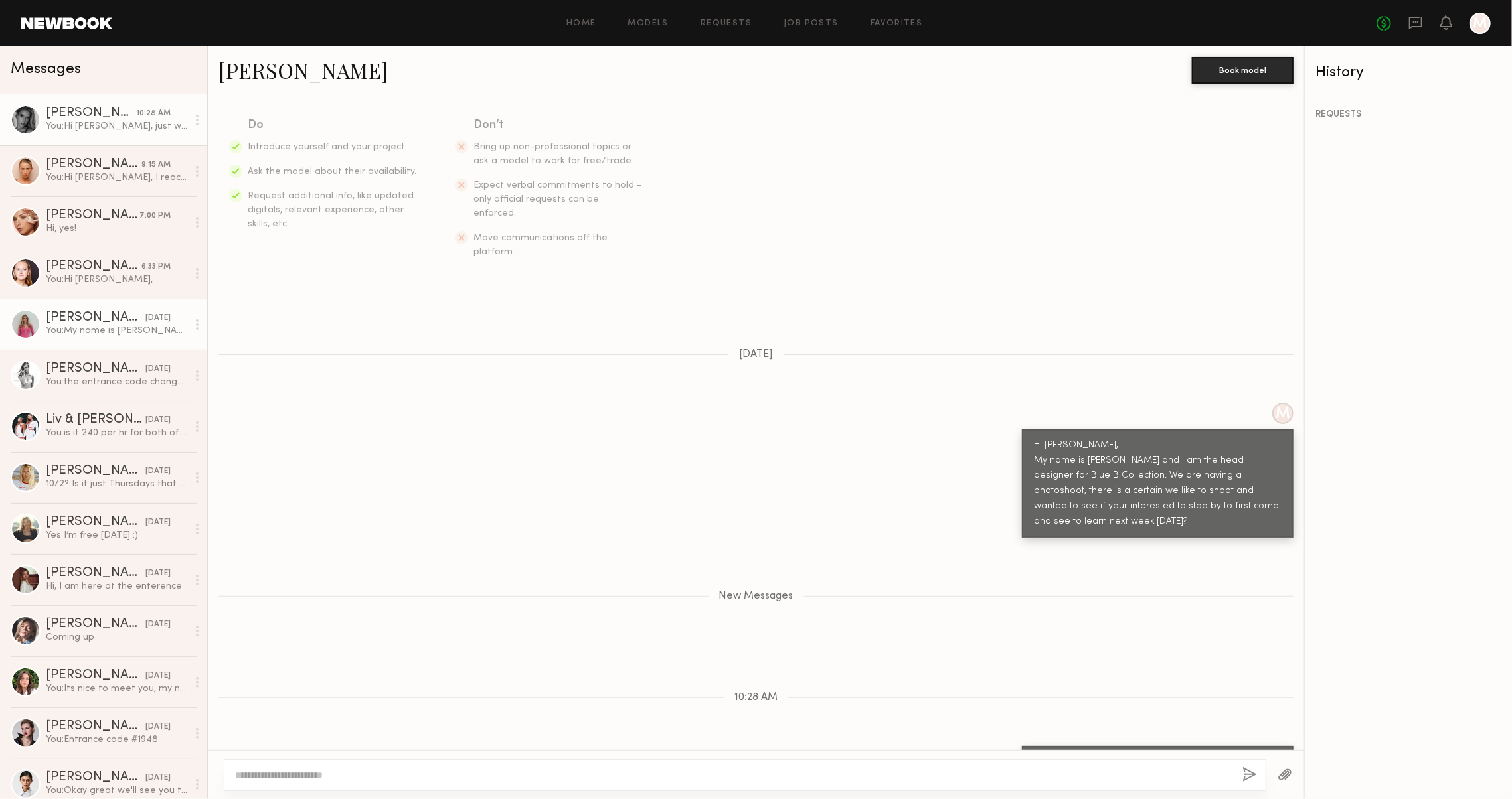
click at [64, 317] on div "Margaret F." at bounding box center [96, 317] width 100 height 13
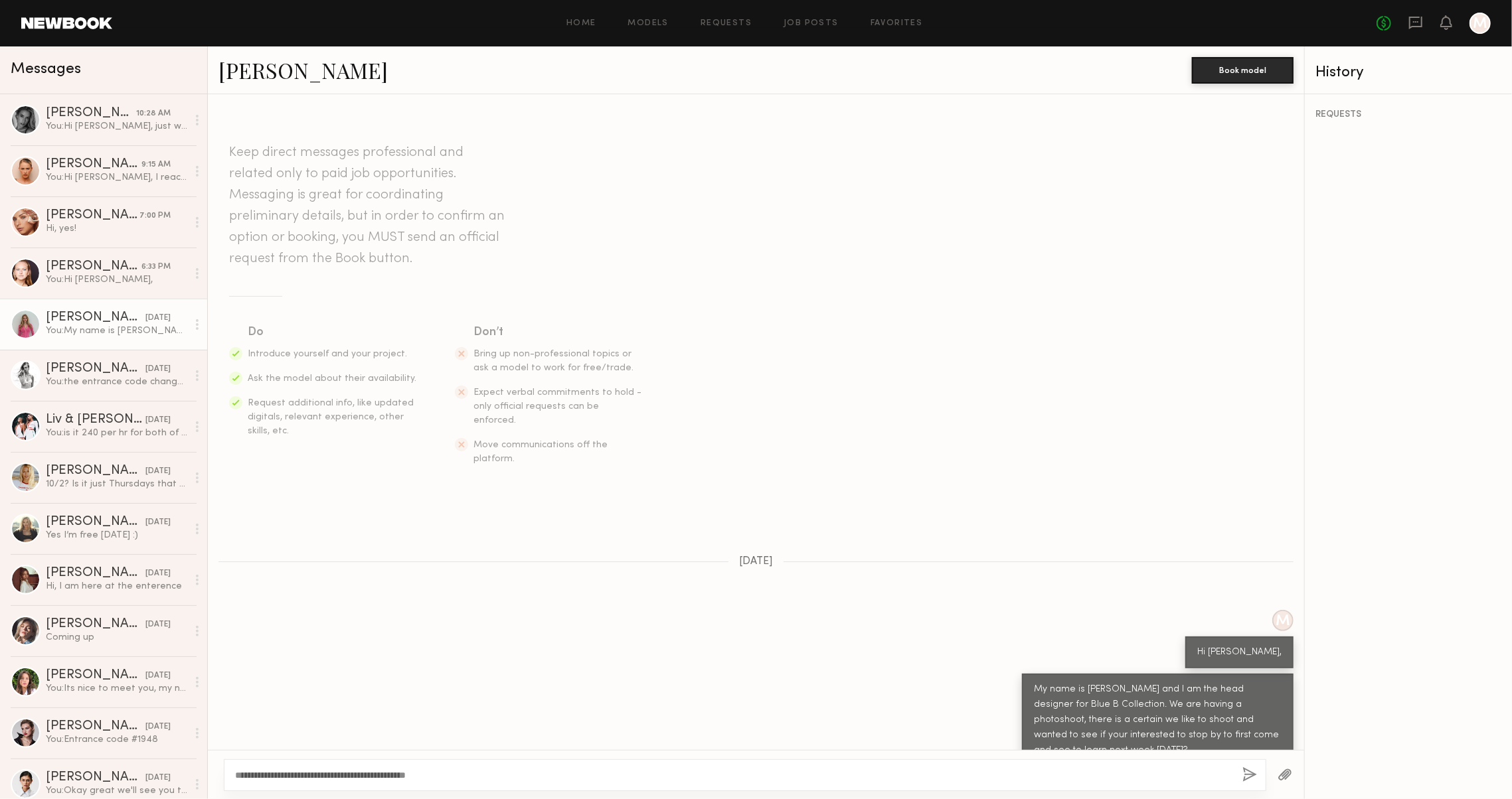
type textarea "**********"
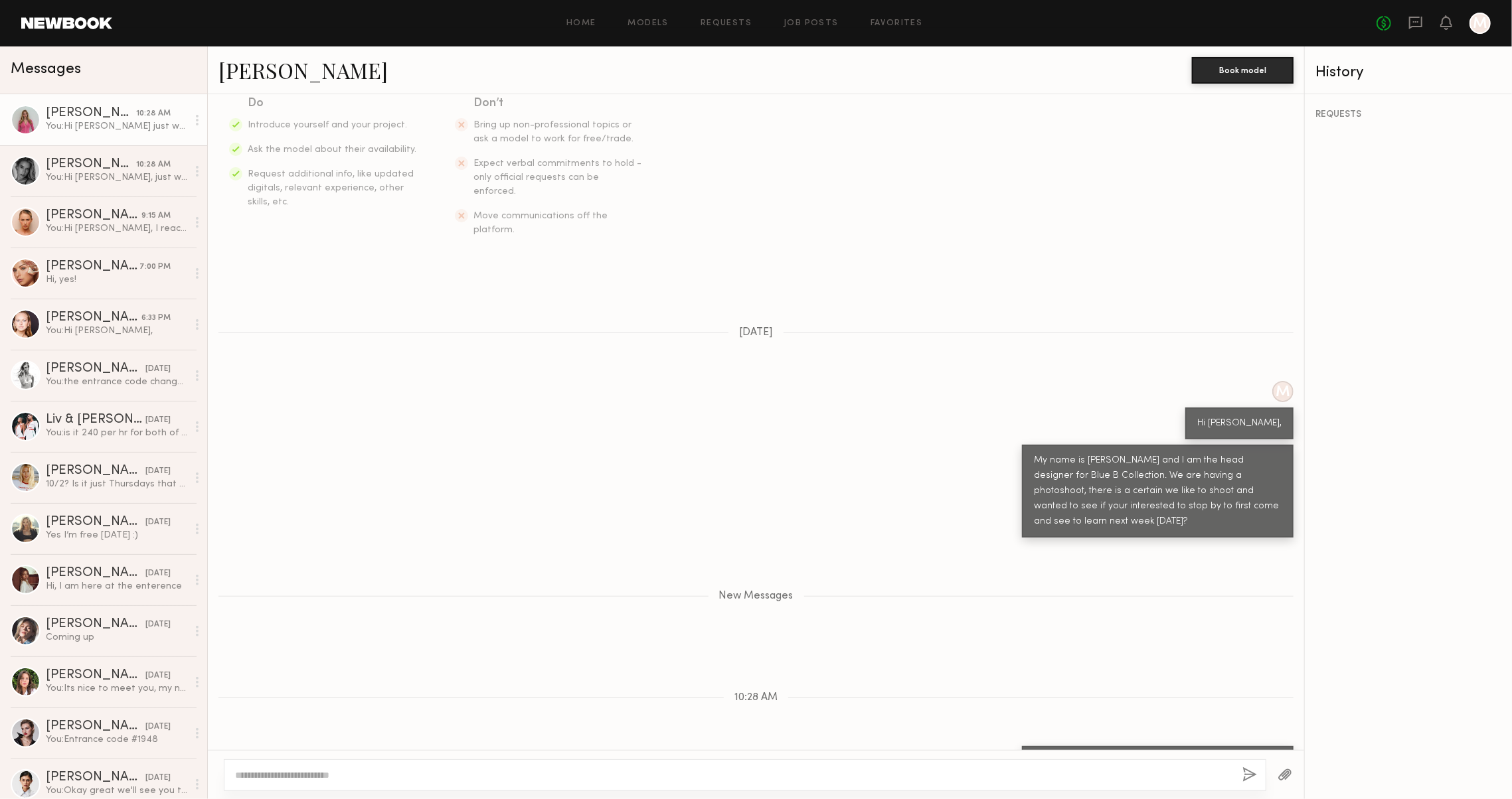
click at [253, 59] on link "Margaret F." at bounding box center [303, 70] width 169 height 29
